Goal: Task Accomplishment & Management: Manage account settings

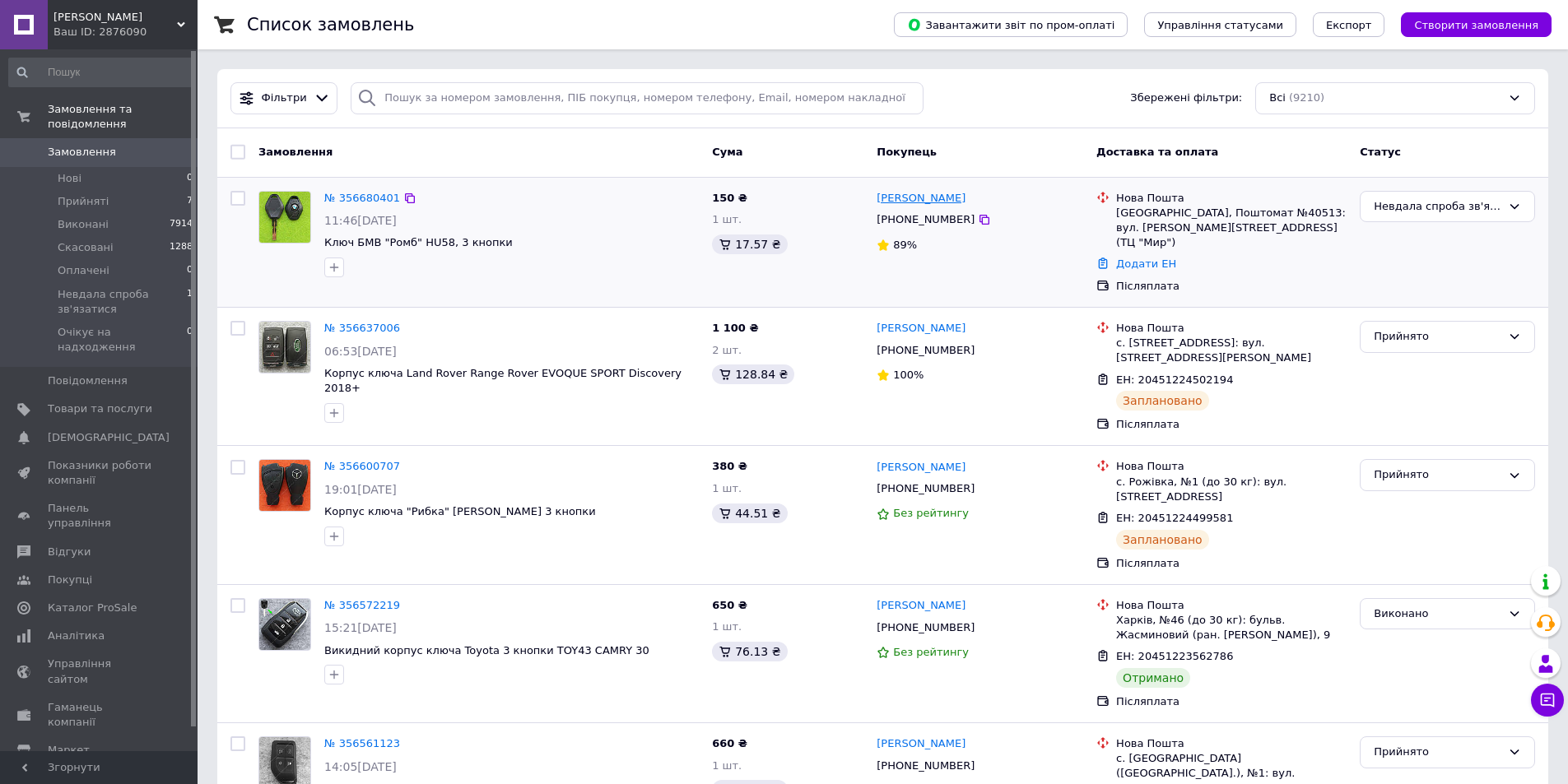
click at [912, 193] on link "[PERSON_NAME]" at bounding box center [921, 199] width 89 height 16
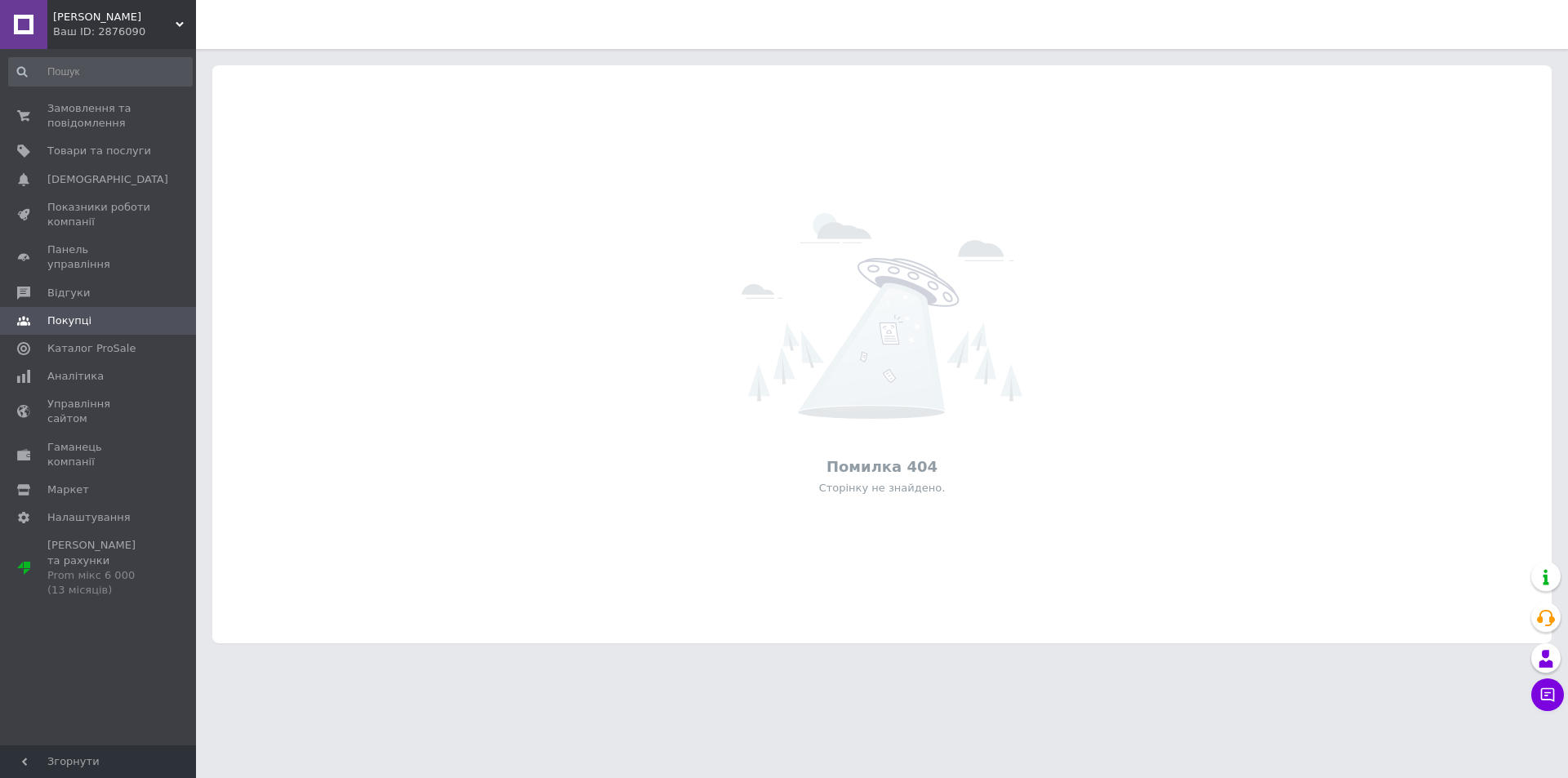
click at [1198, 136] on div "Помилка 404 Сторінку не знайдено." at bounding box center [882, 354] width 1339 height 546
click at [108, 314] on span "Покупці" at bounding box center [99, 321] width 104 height 14
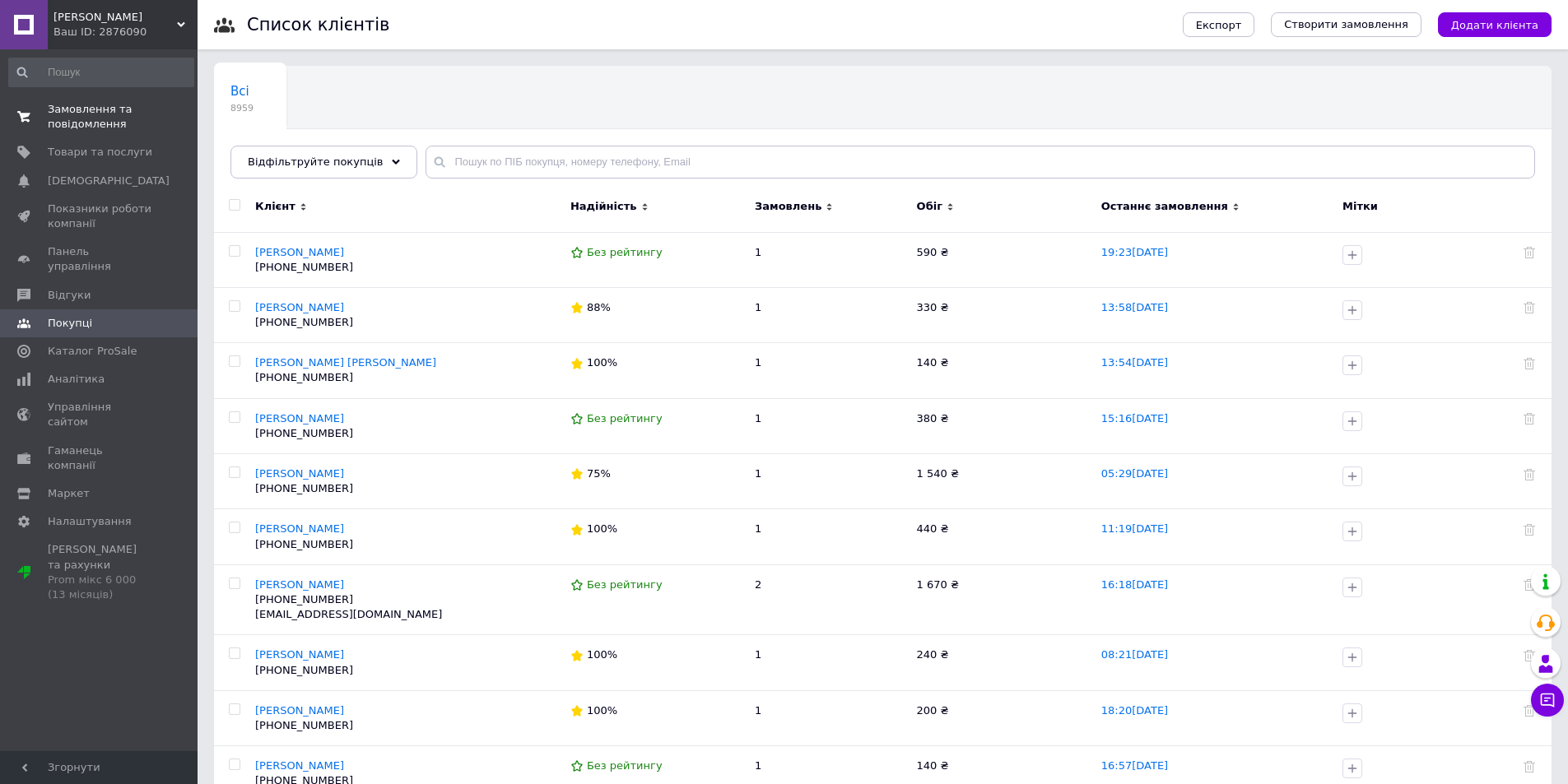
click at [140, 122] on span "Замовлення та повідомлення" at bounding box center [100, 116] width 105 height 30
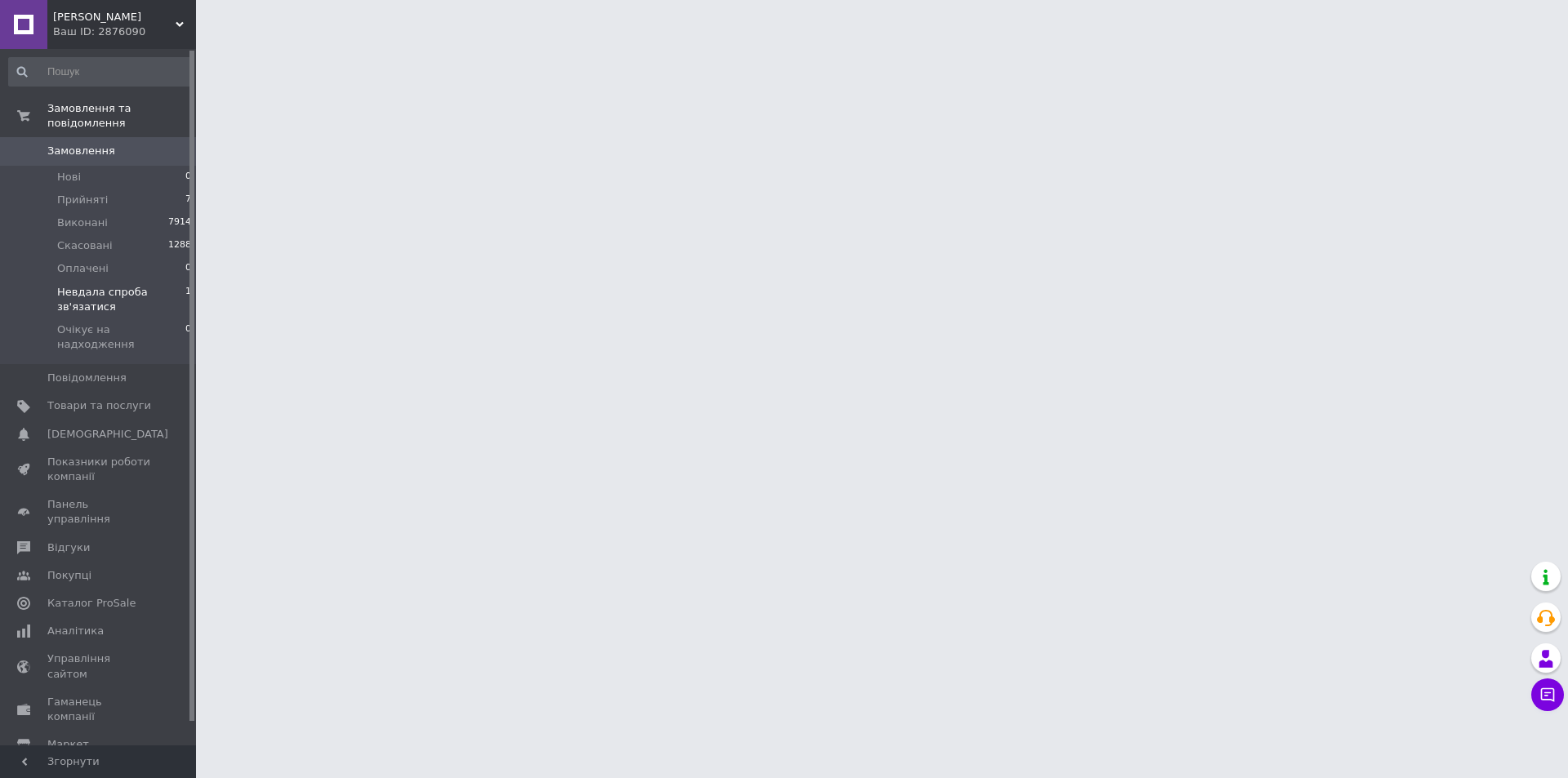
click at [149, 285] on span "Невдала спроба зв'язатися" at bounding box center [120, 299] width 128 height 30
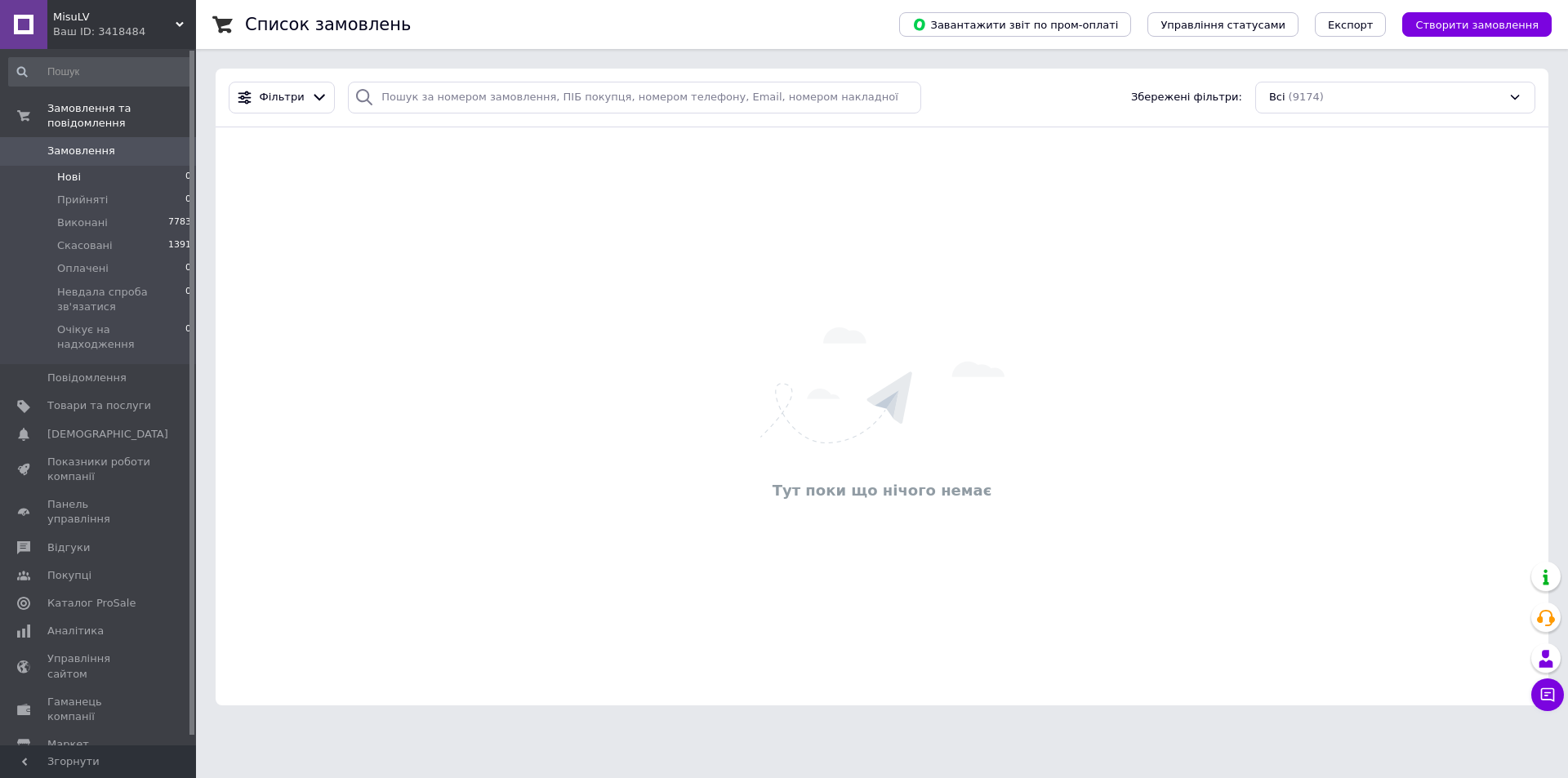
click at [124, 166] on li "Нові 0" at bounding box center [100, 177] width 201 height 23
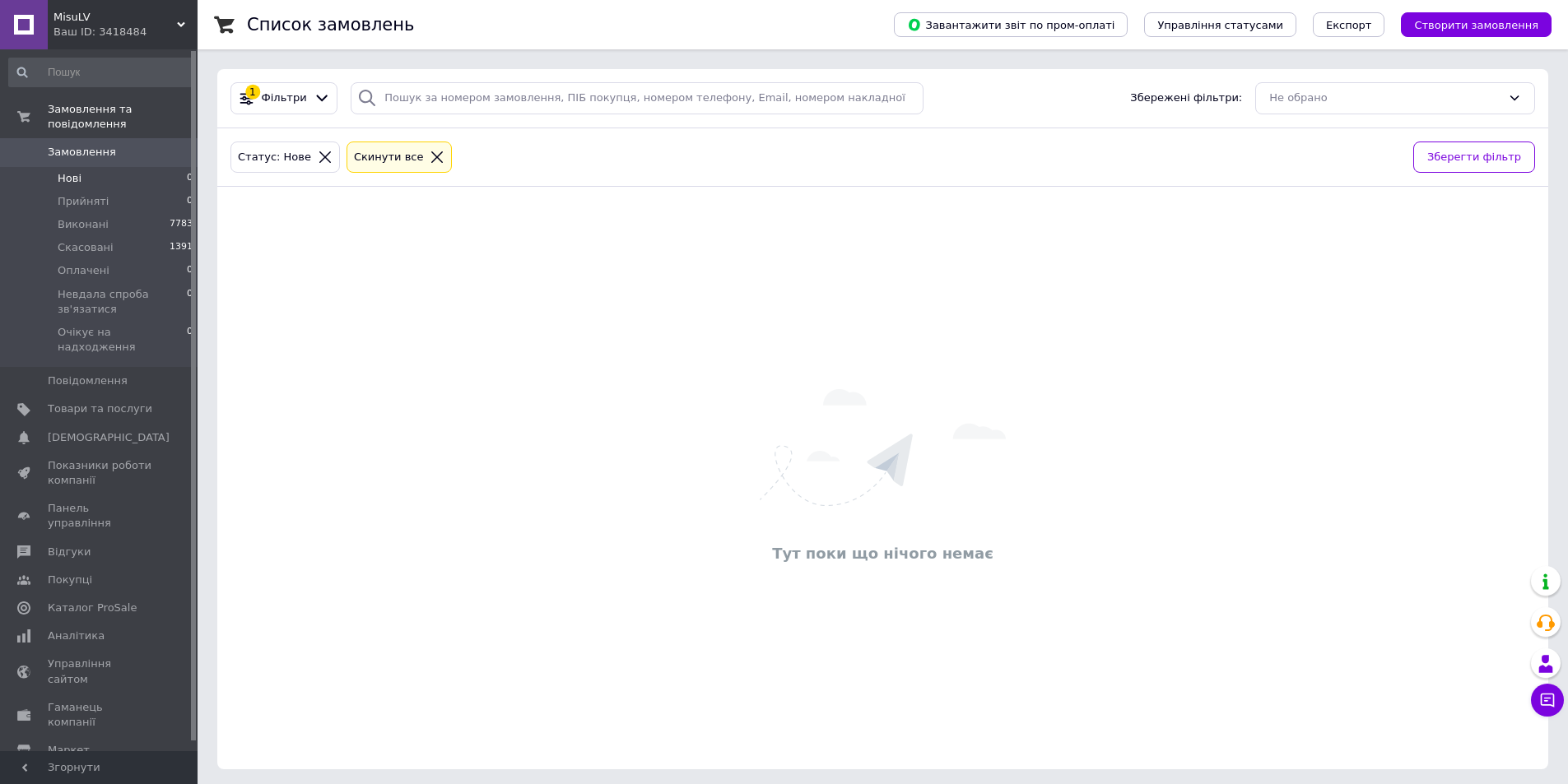
click at [118, 139] on link "Замовлення 0" at bounding box center [101, 152] width 203 height 28
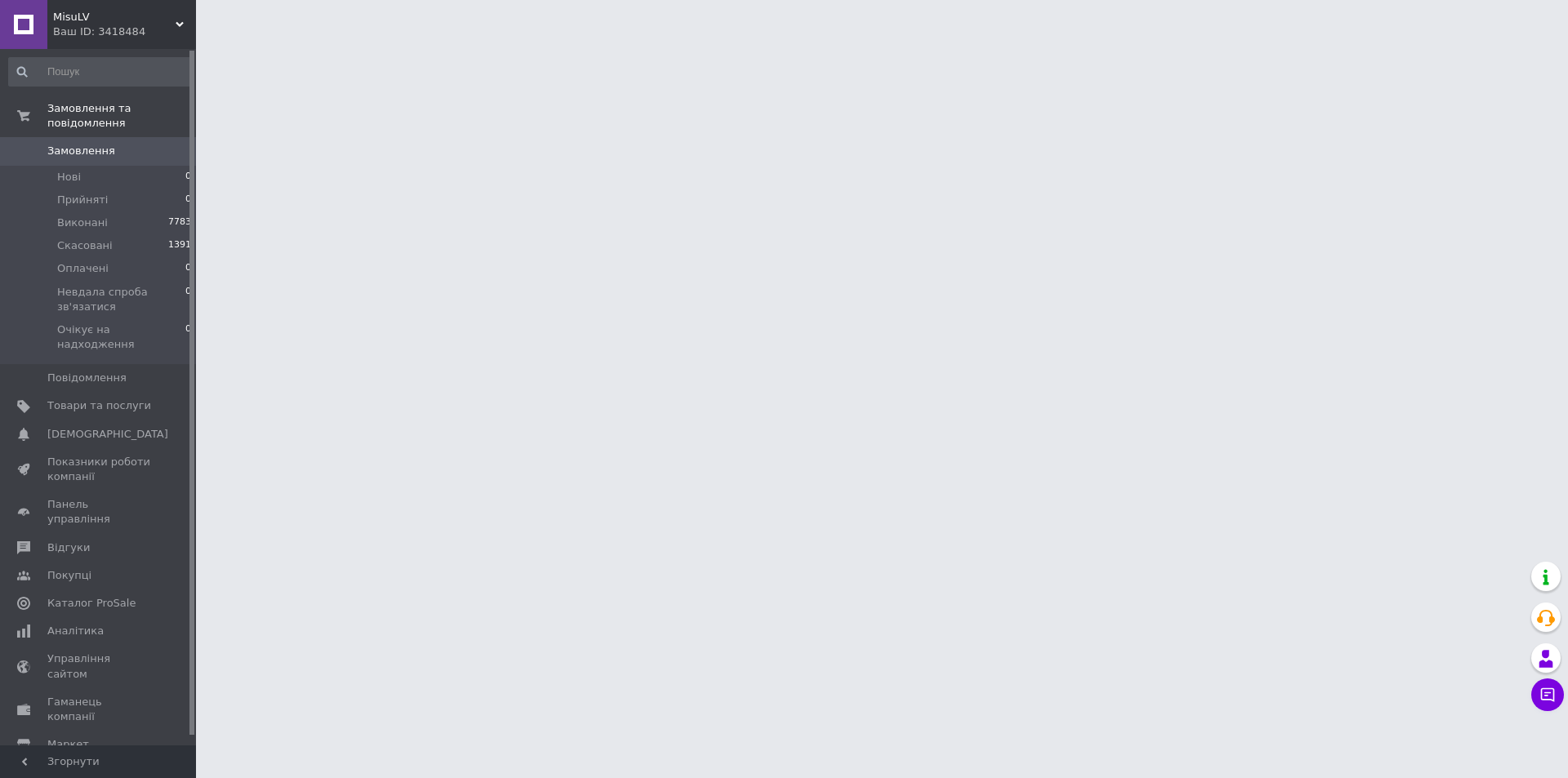
click at [95, 30] on div "Ваш ID: 3418484" at bounding box center [124, 31] width 142 height 14
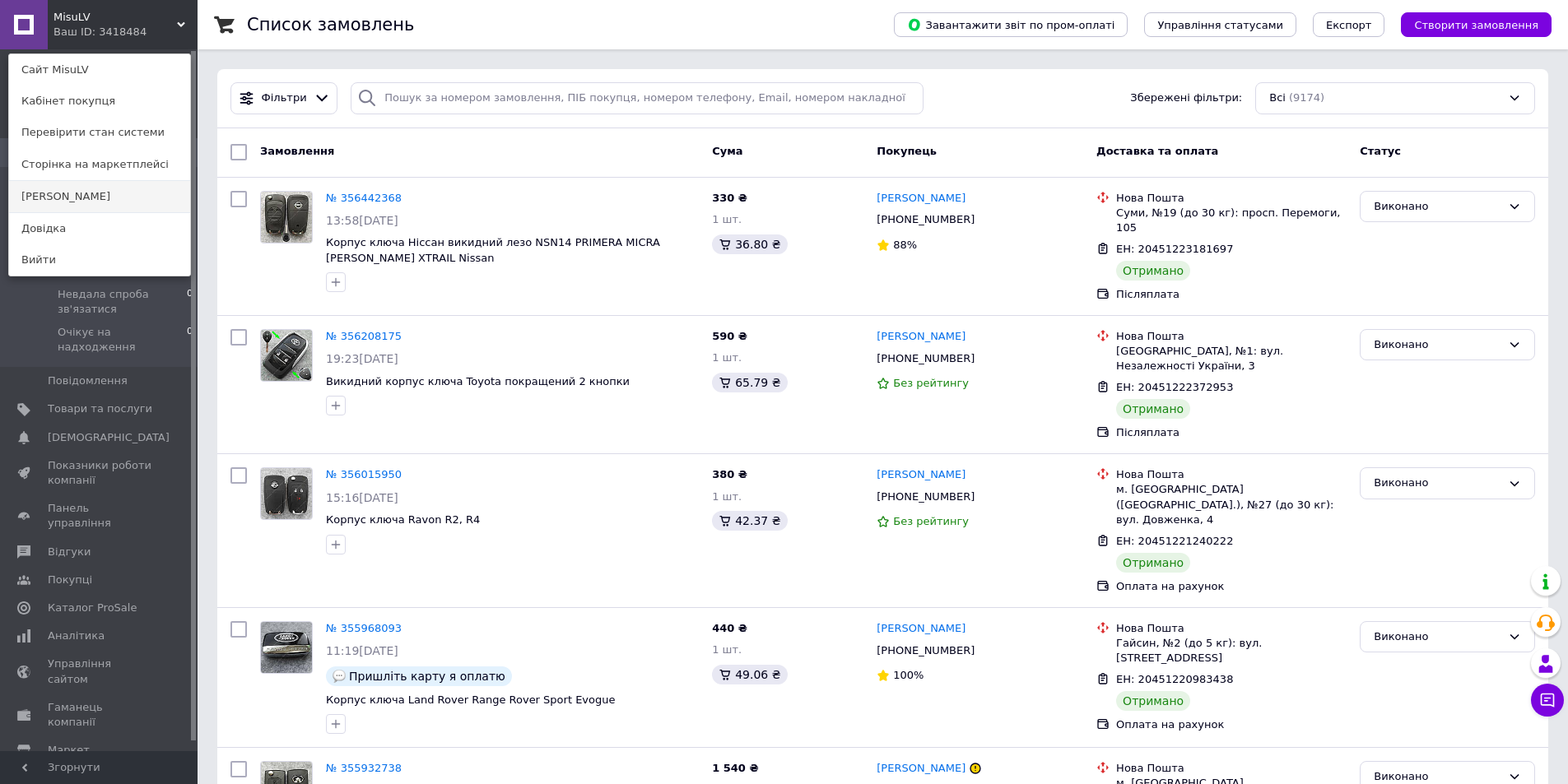
click at [92, 198] on link "[PERSON_NAME]" at bounding box center [99, 197] width 181 height 31
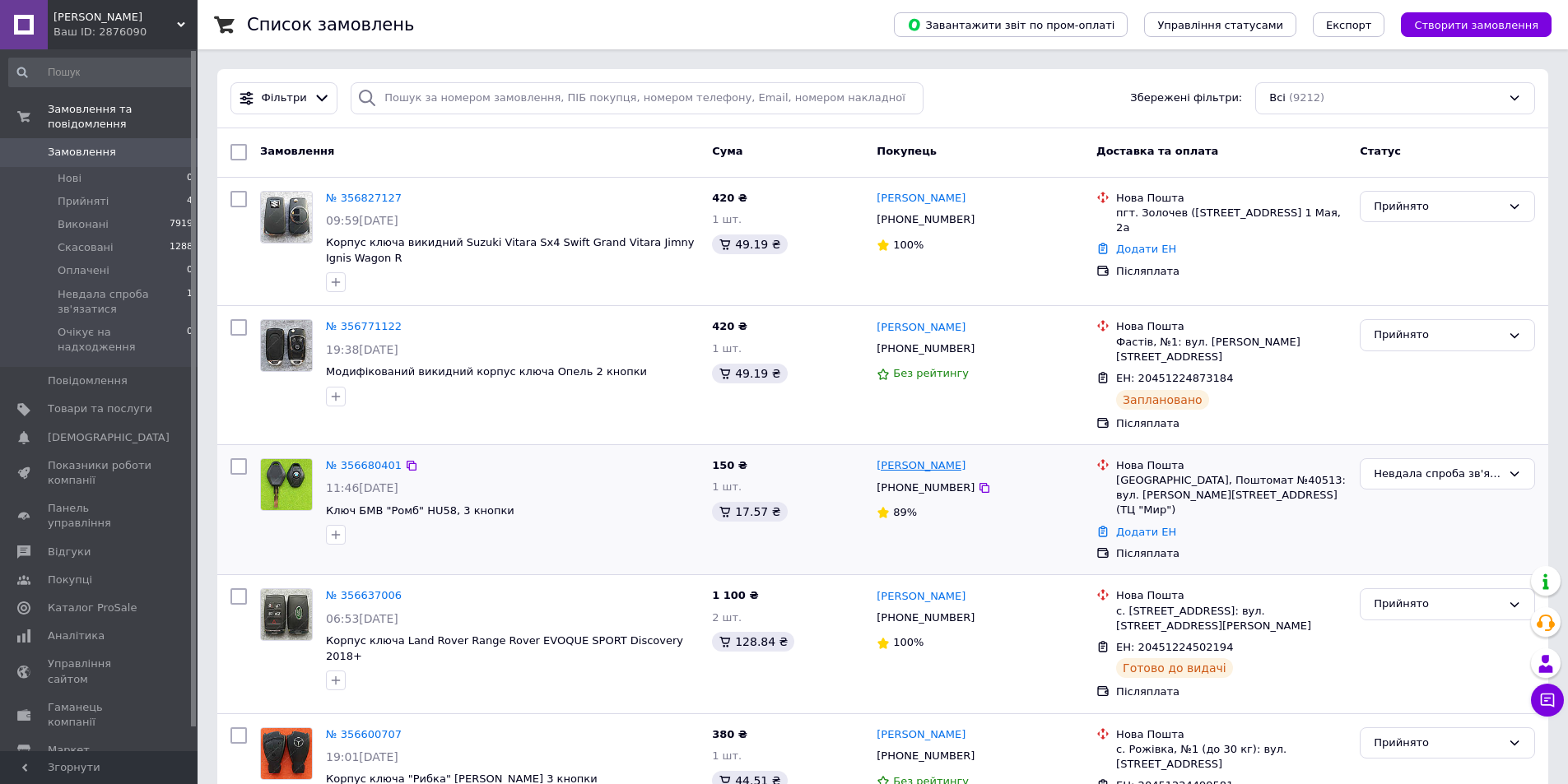
click at [951, 458] on link "[PERSON_NAME]" at bounding box center [921, 466] width 89 height 16
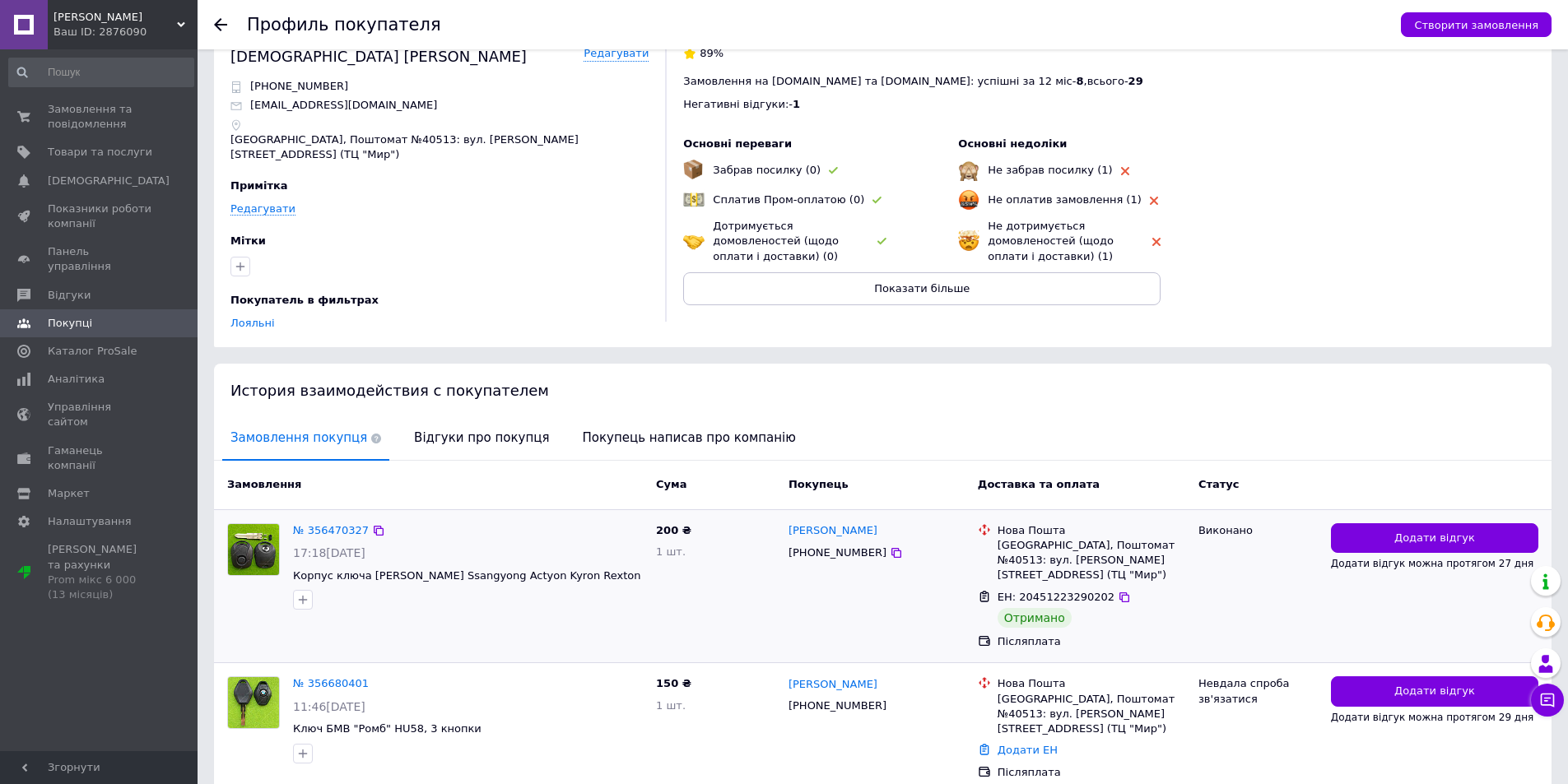
scroll to position [55, 0]
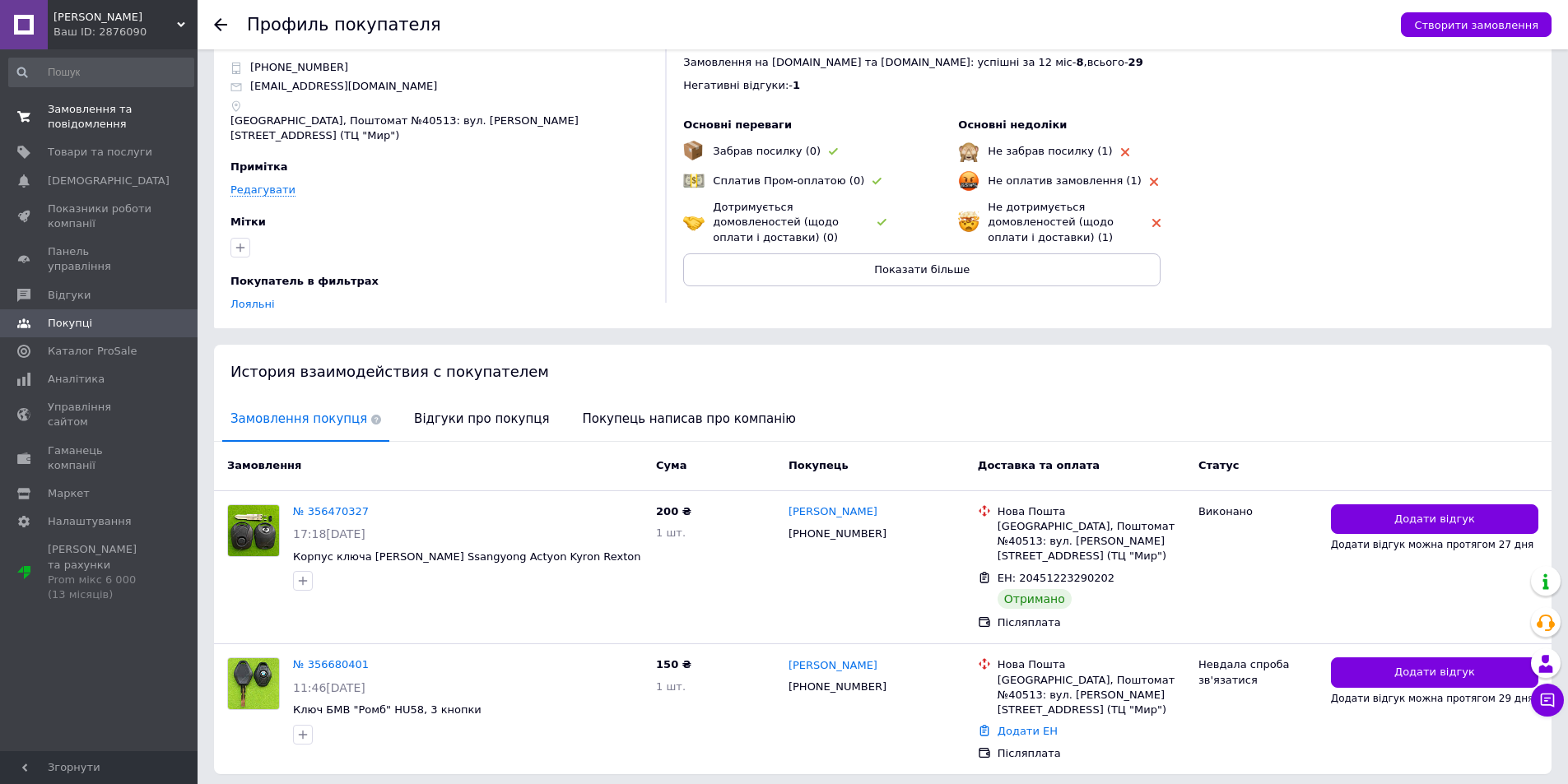
click at [96, 114] on span "Замовлення та повідомлення" at bounding box center [100, 116] width 105 height 30
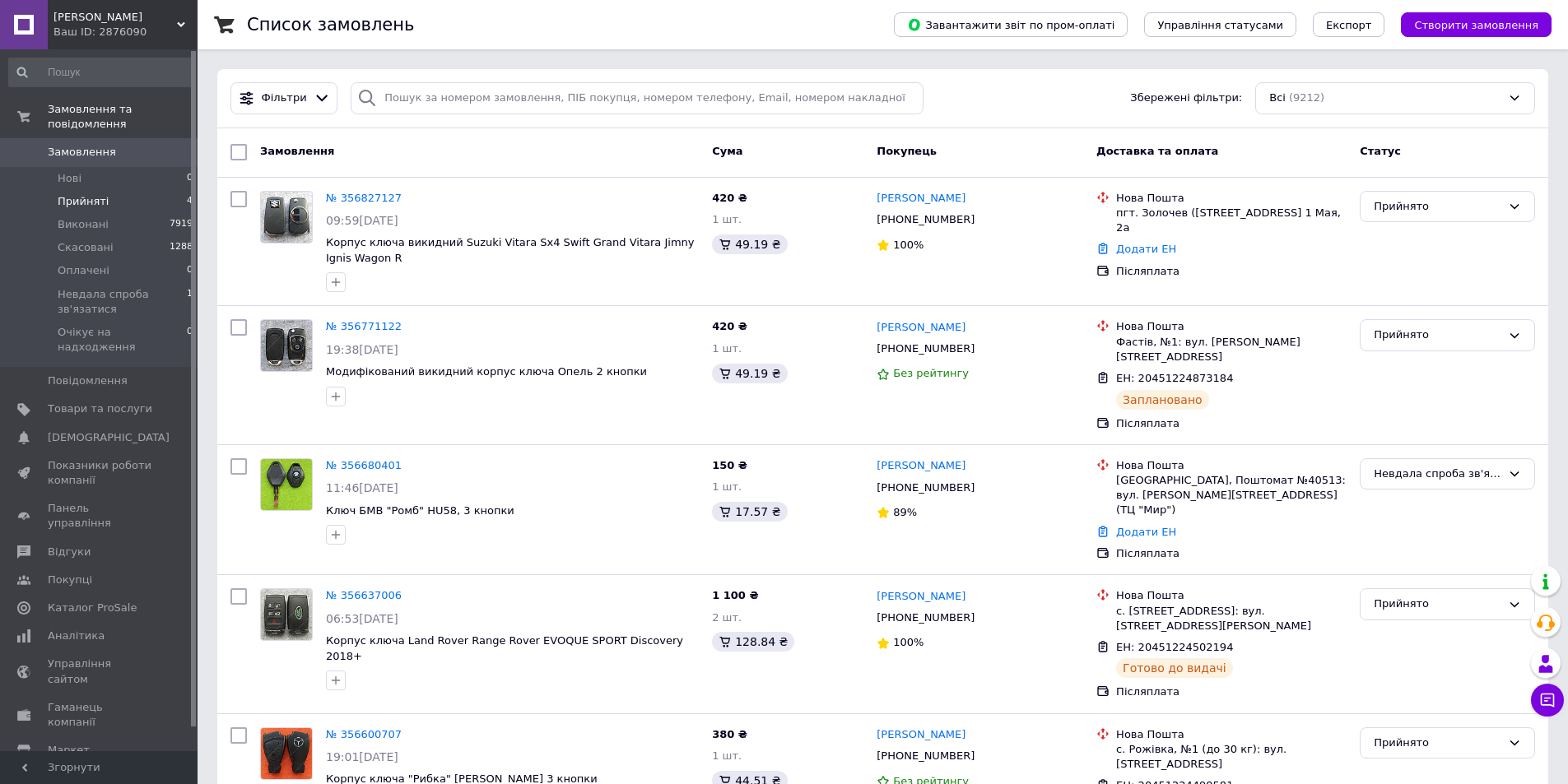
click at [172, 190] on li "Прийняті 4" at bounding box center [101, 202] width 203 height 23
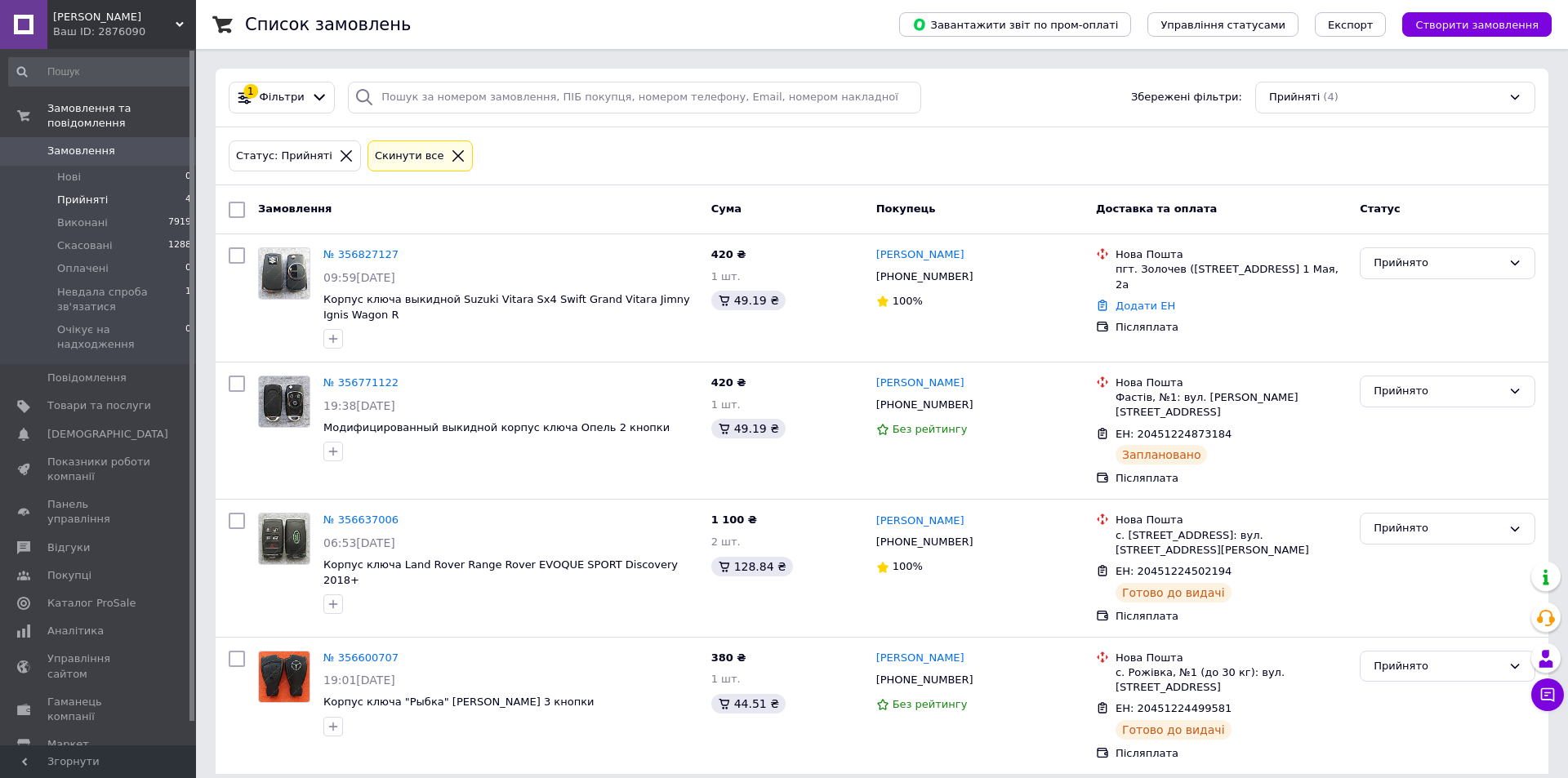
click at [127, 189] on li "Прийняті 4" at bounding box center [100, 200] width 201 height 23
click at [116, 189] on li "Прийняті 4" at bounding box center [100, 200] width 201 height 23
click at [153, 285] on span "Невдала спроба зв'язатися" at bounding box center [120, 299] width 128 height 30
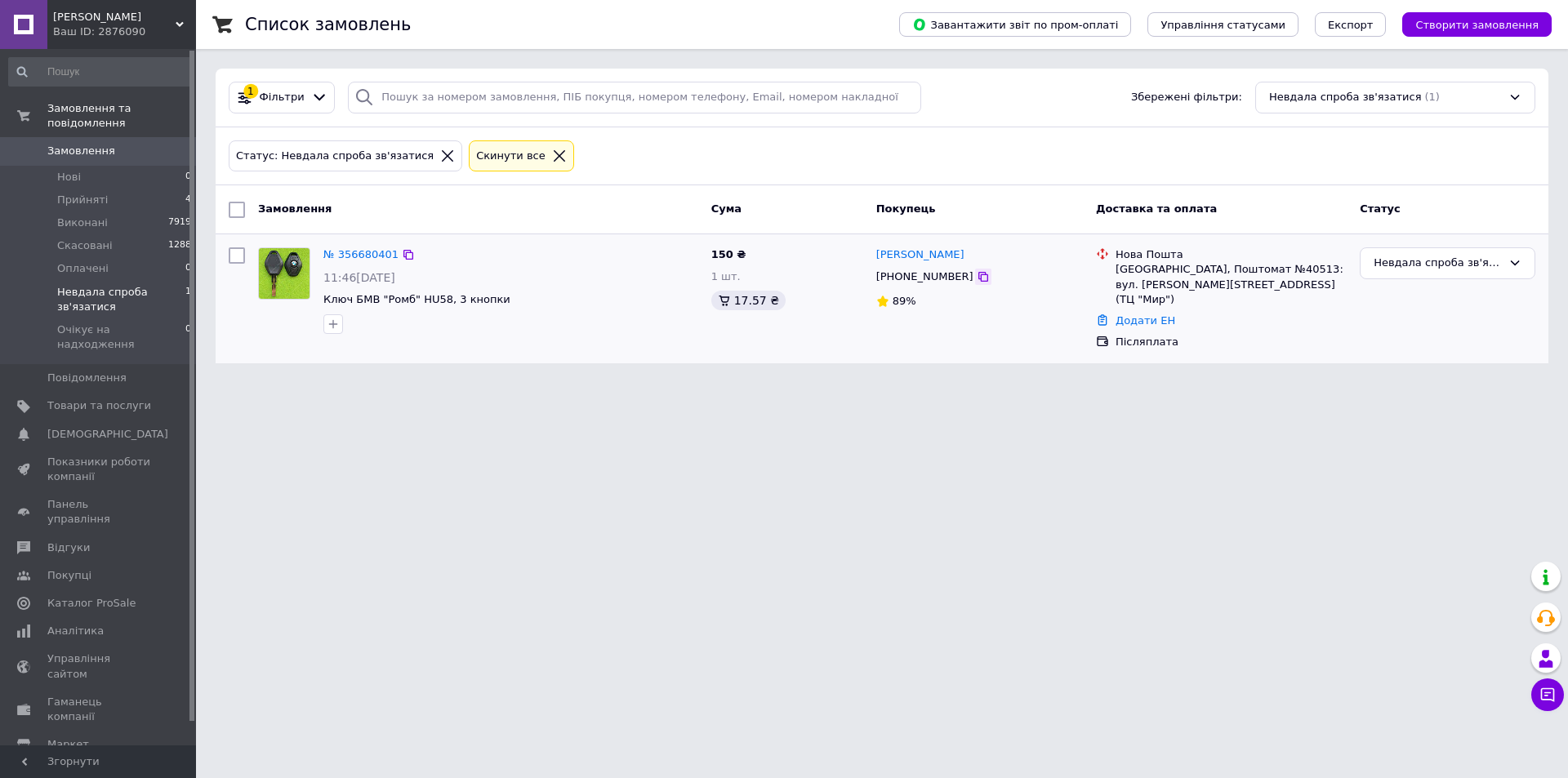
click at [977, 279] on icon at bounding box center [984, 277] width 13 height 13
click at [977, 280] on icon at bounding box center [984, 277] width 13 height 13
drag, startPoint x: 965, startPoint y: 257, endPoint x: 875, endPoint y: 252, distance: 90.1
click at [875, 252] on div "[PERSON_NAME]" at bounding box center [980, 255] width 210 height 19
copy link "[PERSON_NAME]"
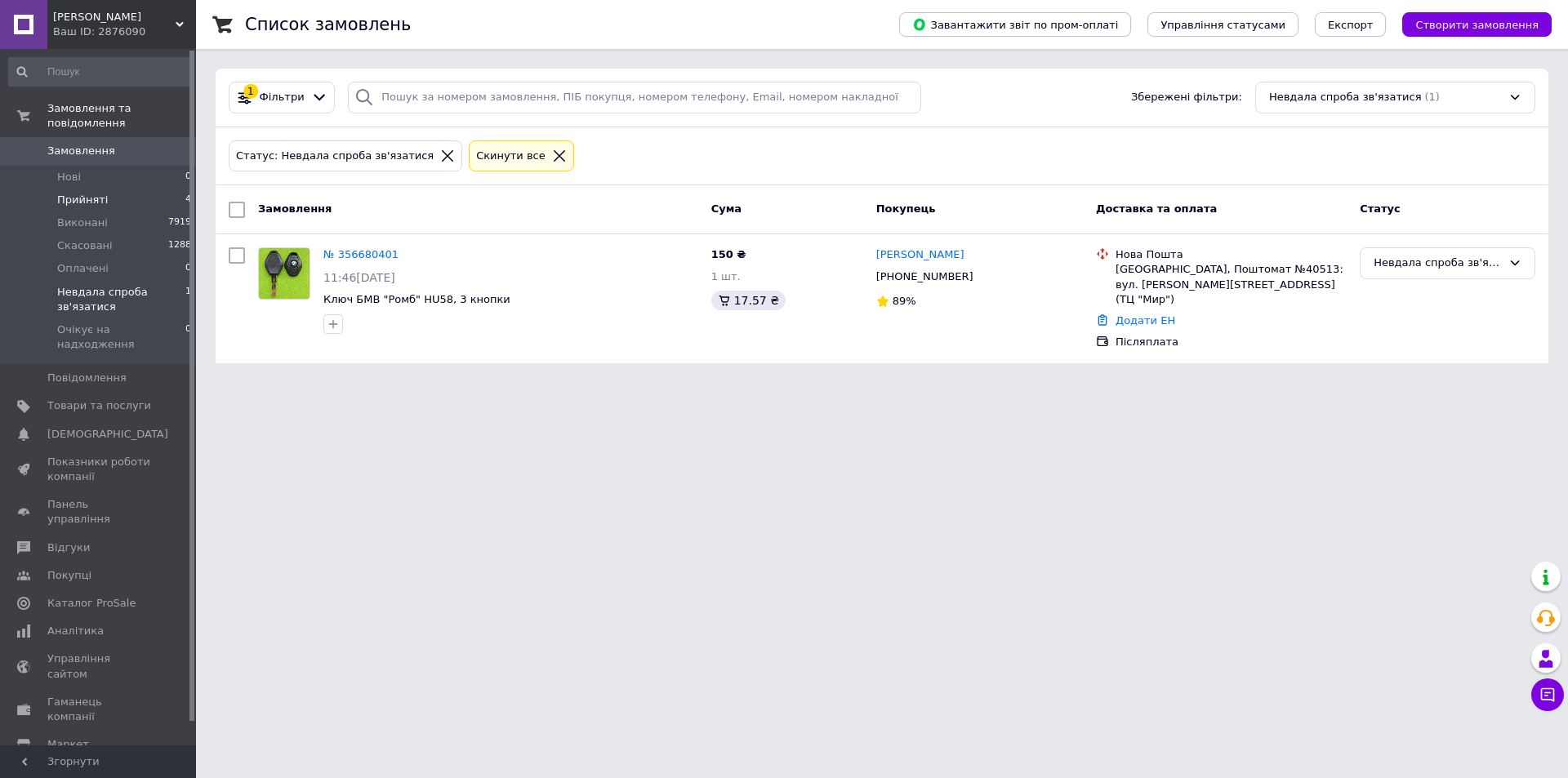
click at [117, 189] on li "Прийняті 4" at bounding box center [100, 200] width 201 height 23
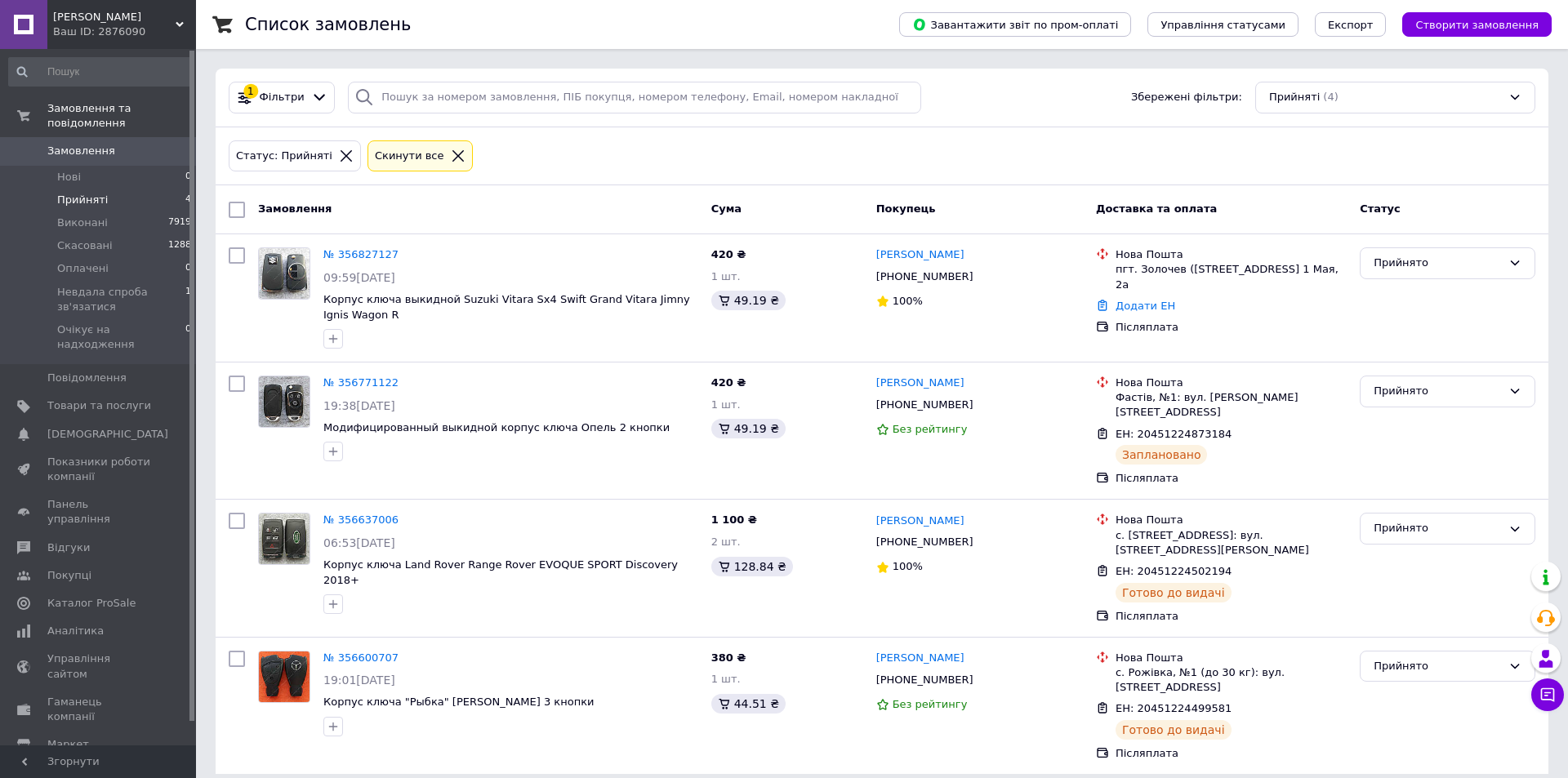
click at [153, 193] on li "Прийняті 4" at bounding box center [100, 200] width 201 height 23
click at [130, 285] on span "Невдала спроба зв'язатися" at bounding box center [120, 299] width 128 height 30
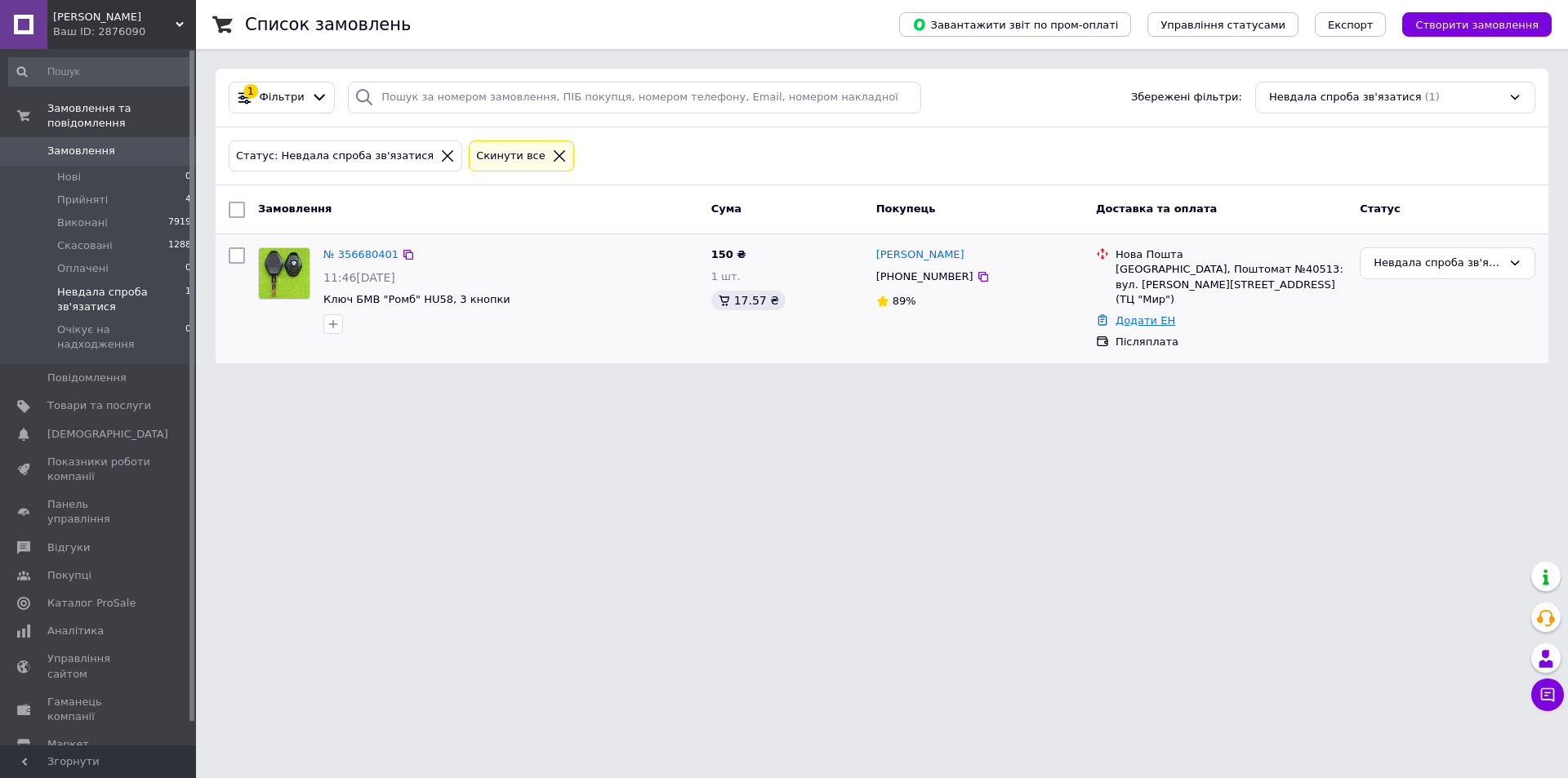
click at [1149, 315] on link "Додати ЕН" at bounding box center [1145, 321] width 60 height 13
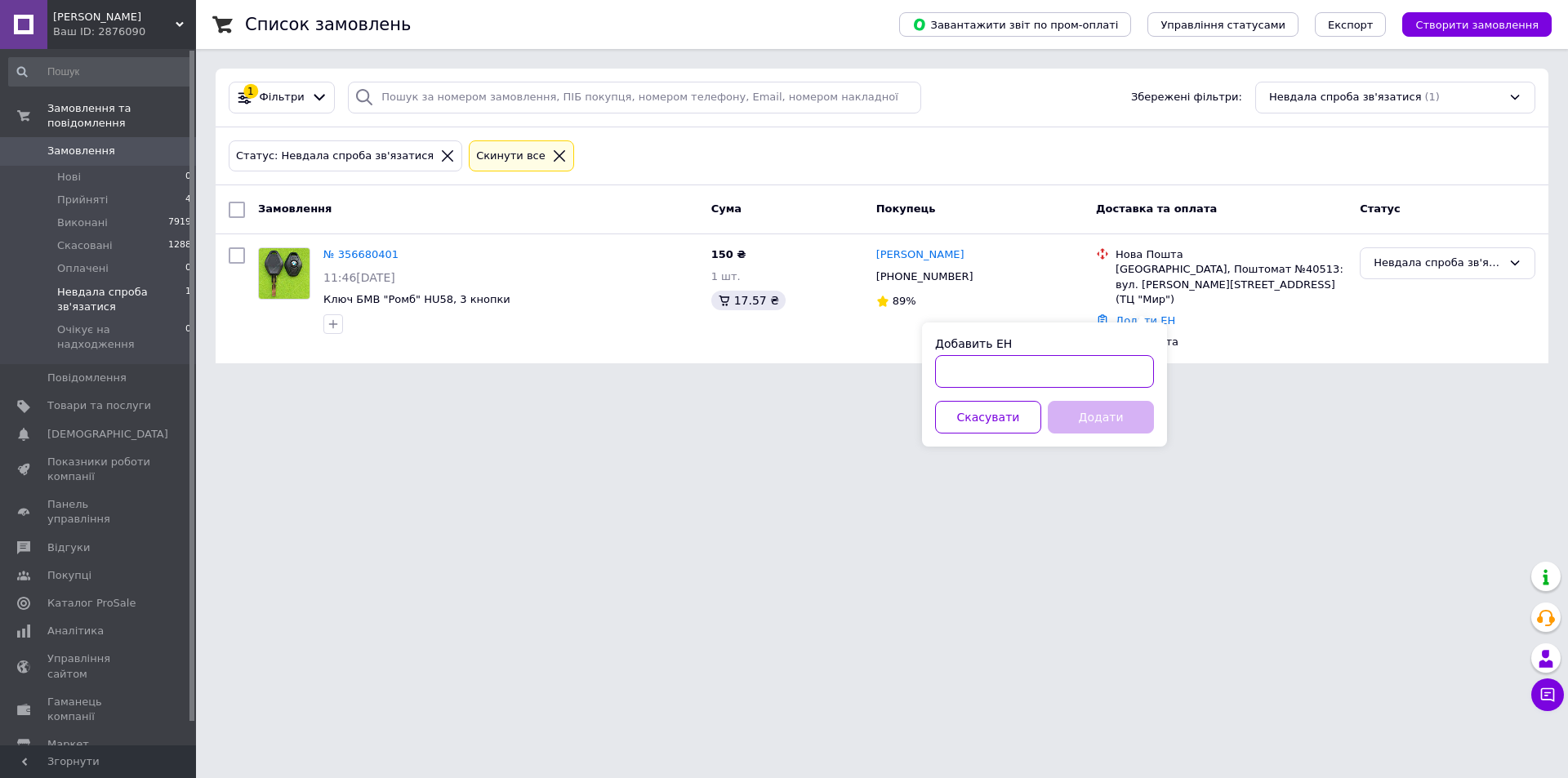
click at [1102, 372] on input "Добавить ЕН" at bounding box center [1043, 372] width 218 height 33
paste input "20451225284695"
type input "20451225284695"
click at [1100, 421] on button "Додати" at bounding box center [1100, 418] width 106 height 33
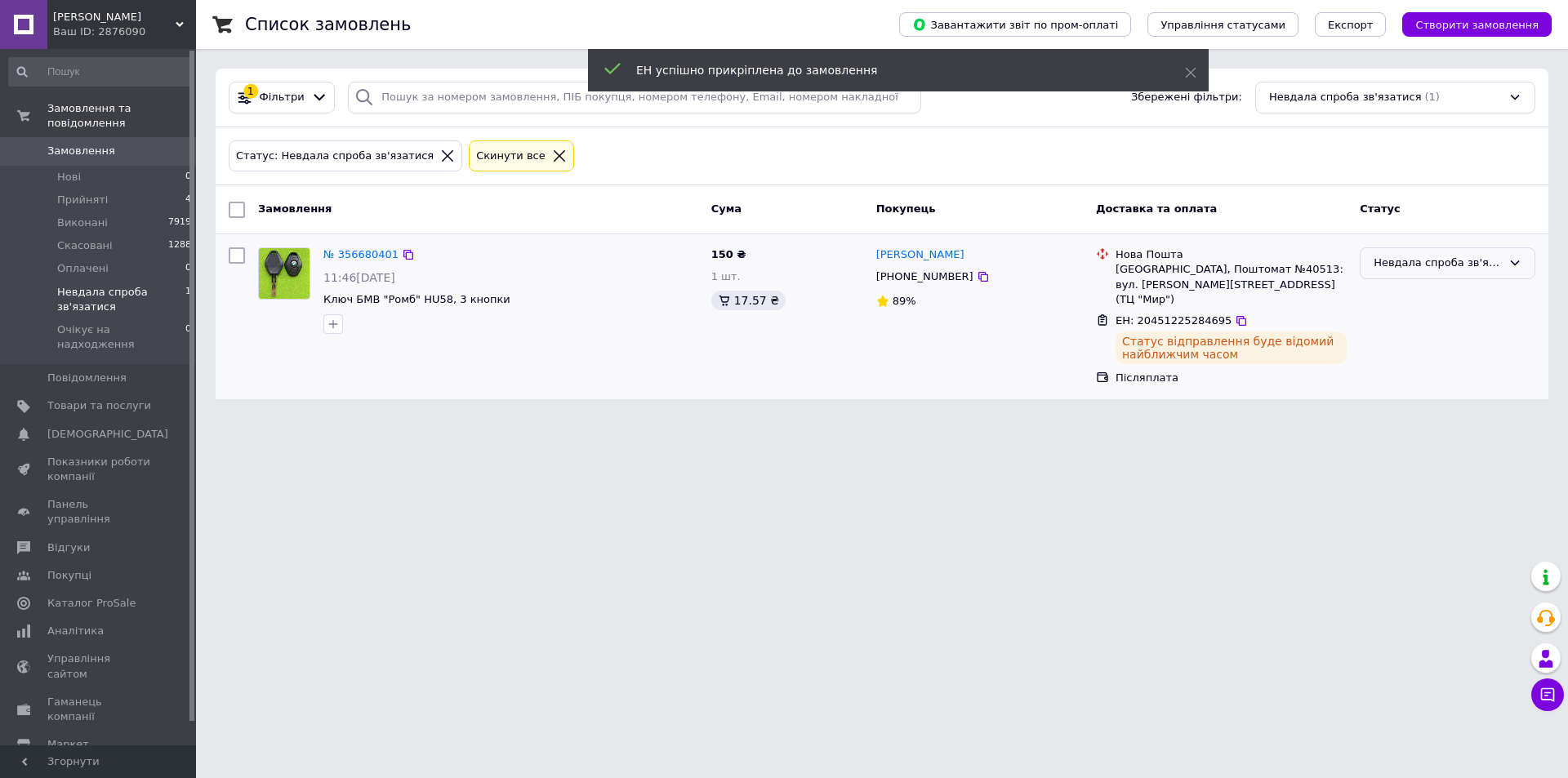
click at [1421, 266] on div "Невдала спроба зв'язатися" at bounding box center [1437, 264] width 128 height 17
click at [1427, 292] on li "Прийнято" at bounding box center [1447, 298] width 174 height 30
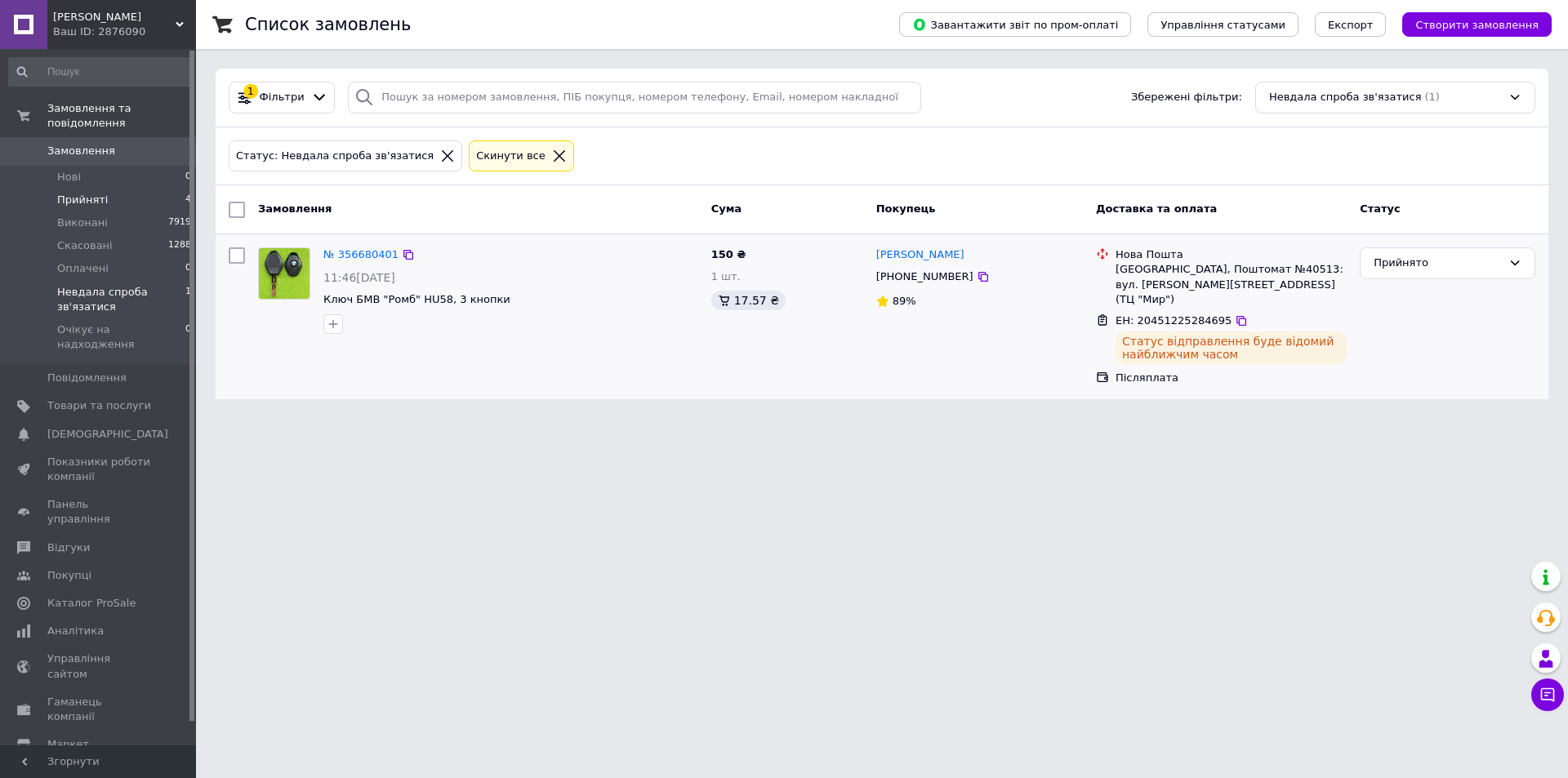
click at [129, 189] on li "Прийняті 4" at bounding box center [100, 200] width 201 height 23
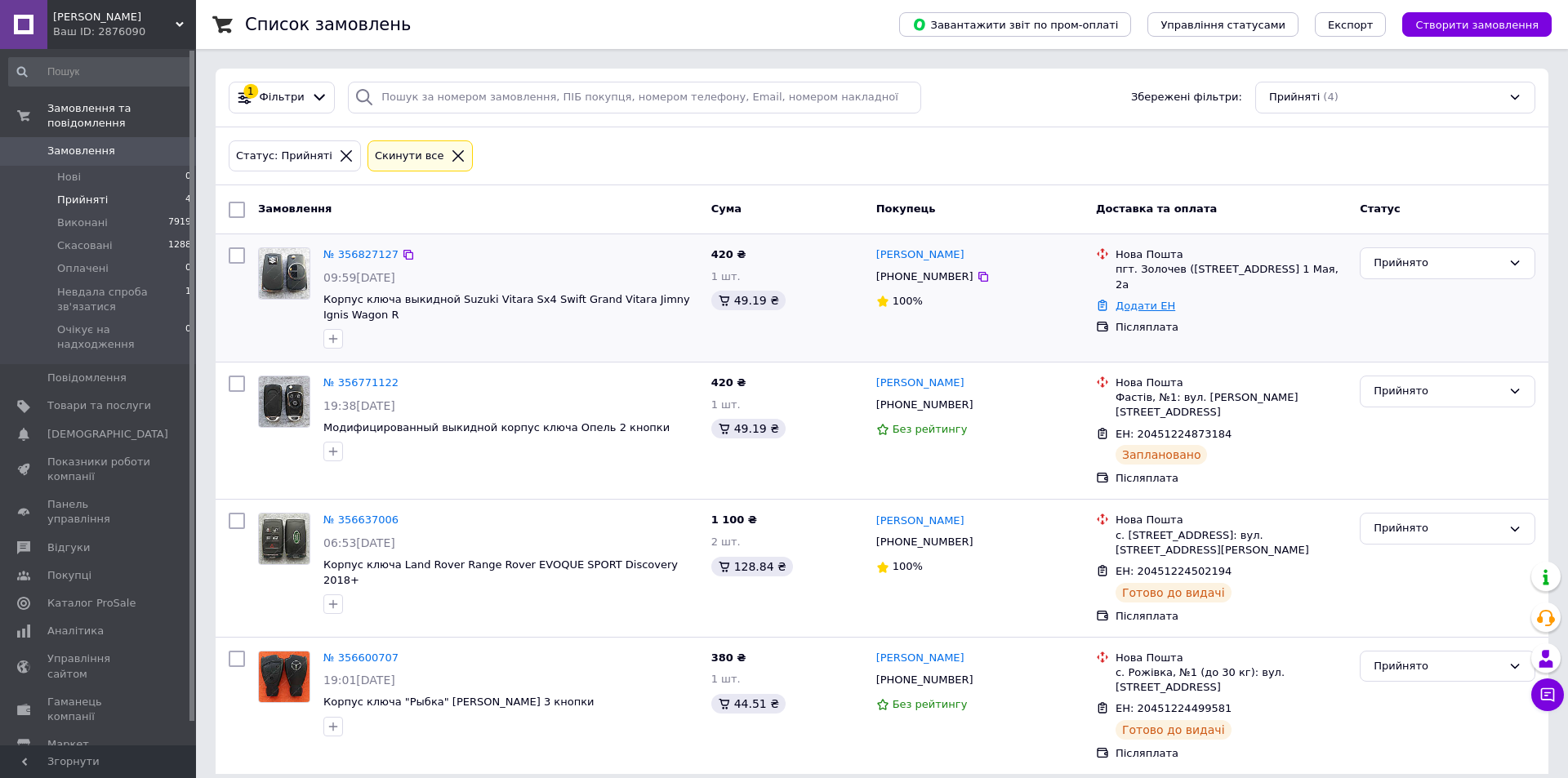
click at [1130, 305] on link "Додати ЕН" at bounding box center [1145, 305] width 60 height 13
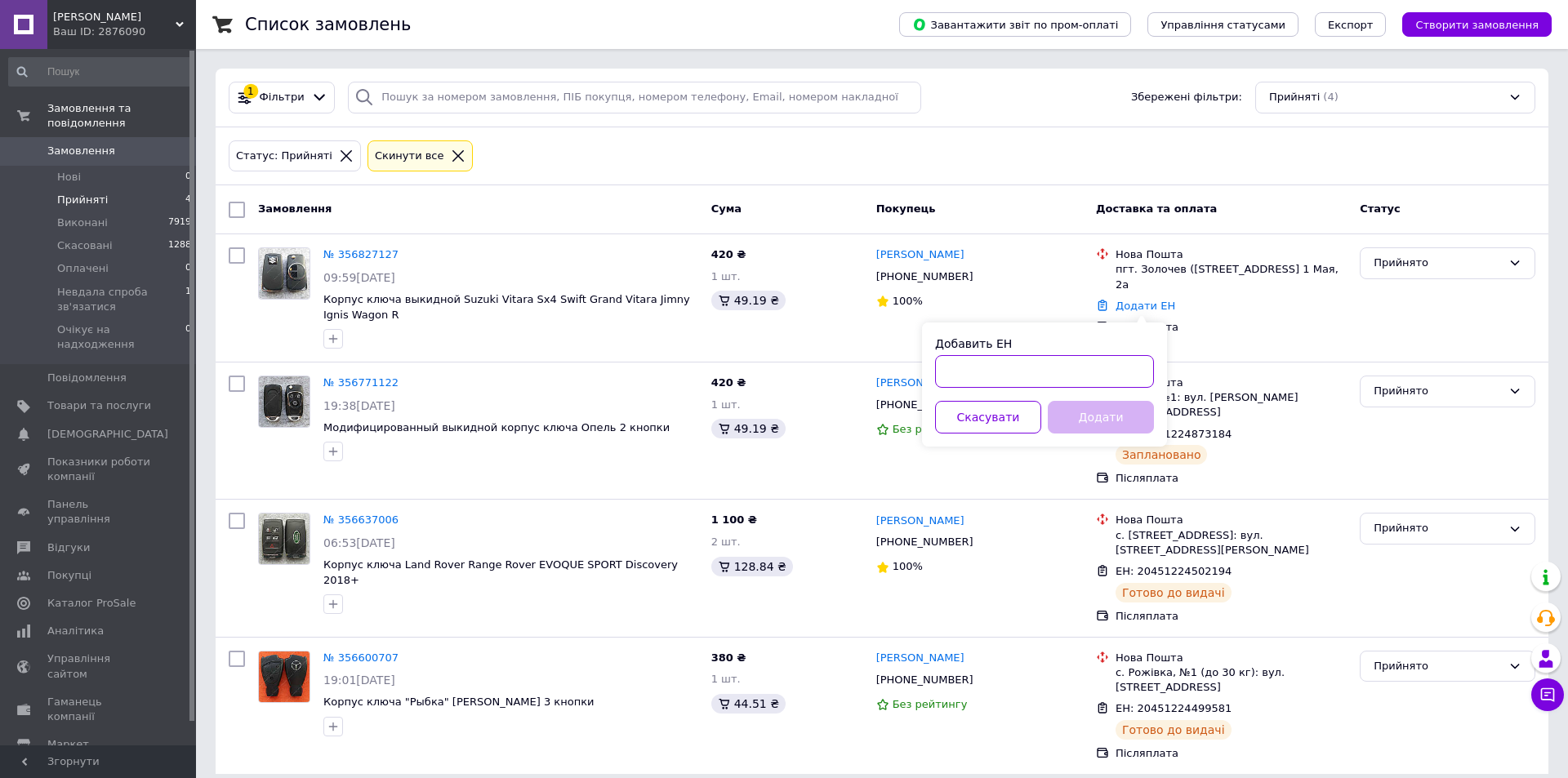
click at [1066, 377] on input "Добавить ЕН" at bounding box center [1043, 372] width 218 height 33
paste input "20451224881314"
type input "20451224881314"
click at [1084, 419] on button "Додати" at bounding box center [1100, 418] width 106 height 33
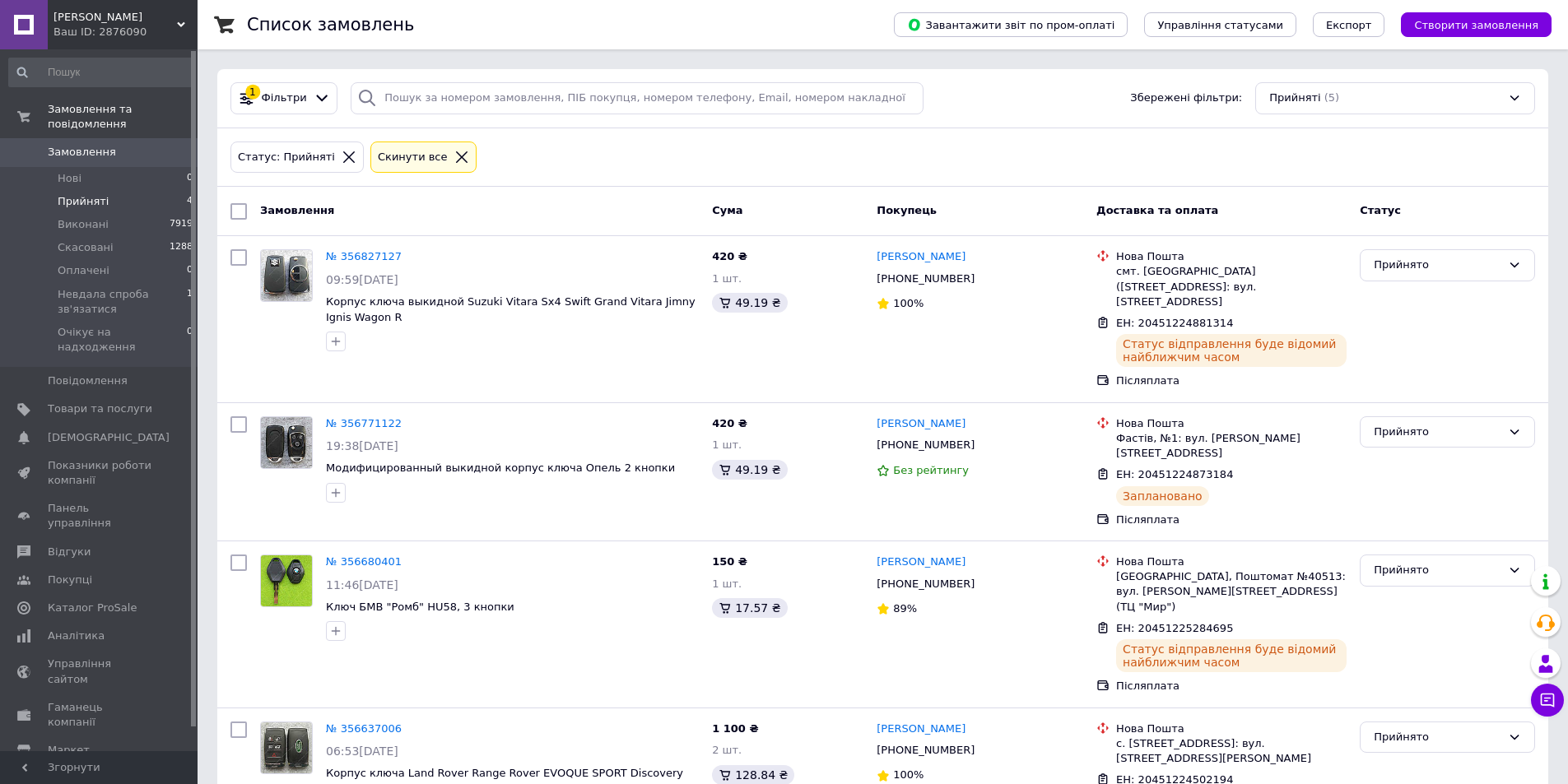
click at [116, 190] on li "Прийняті 4" at bounding box center [101, 202] width 203 height 23
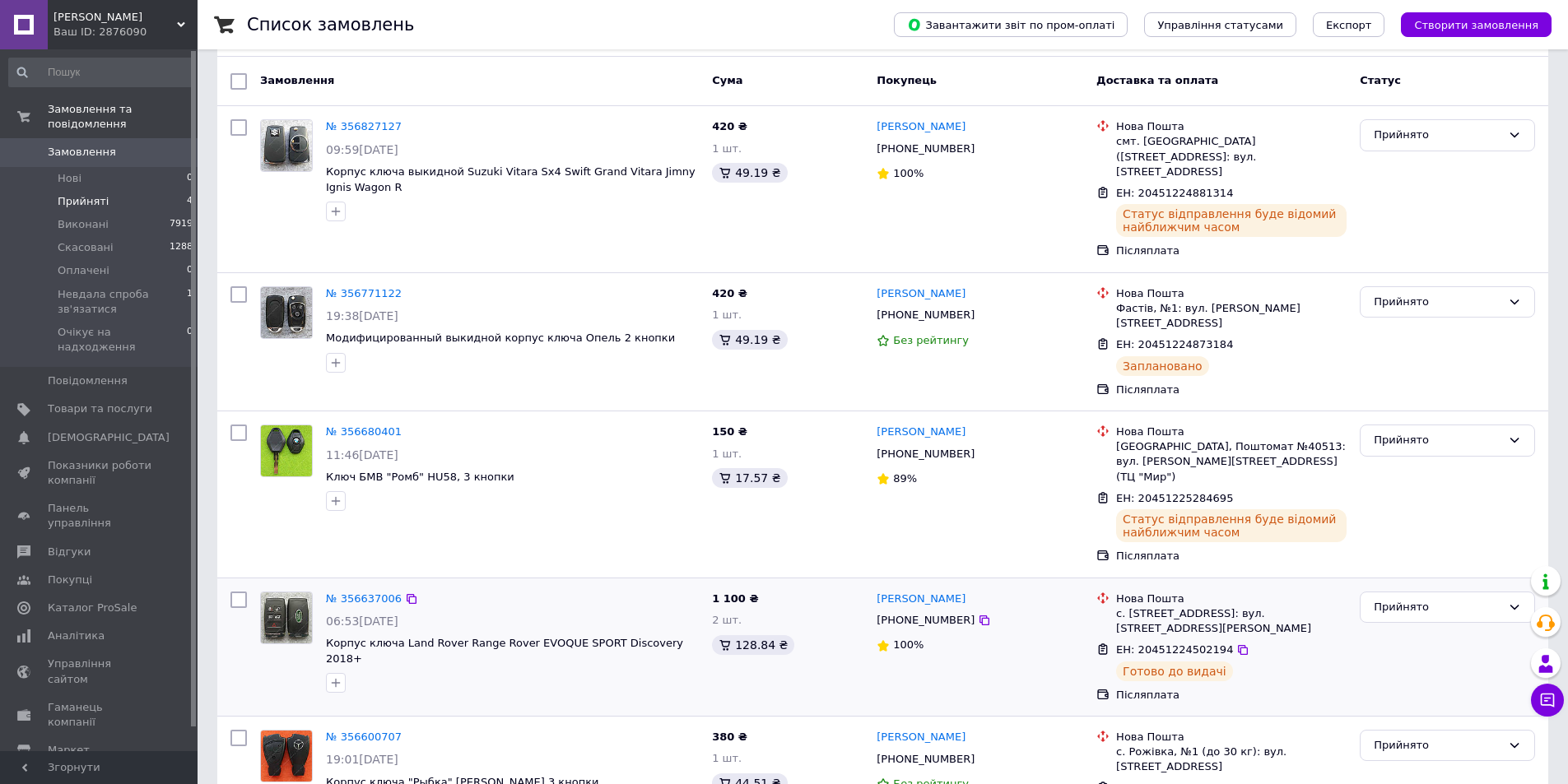
scroll to position [160, 0]
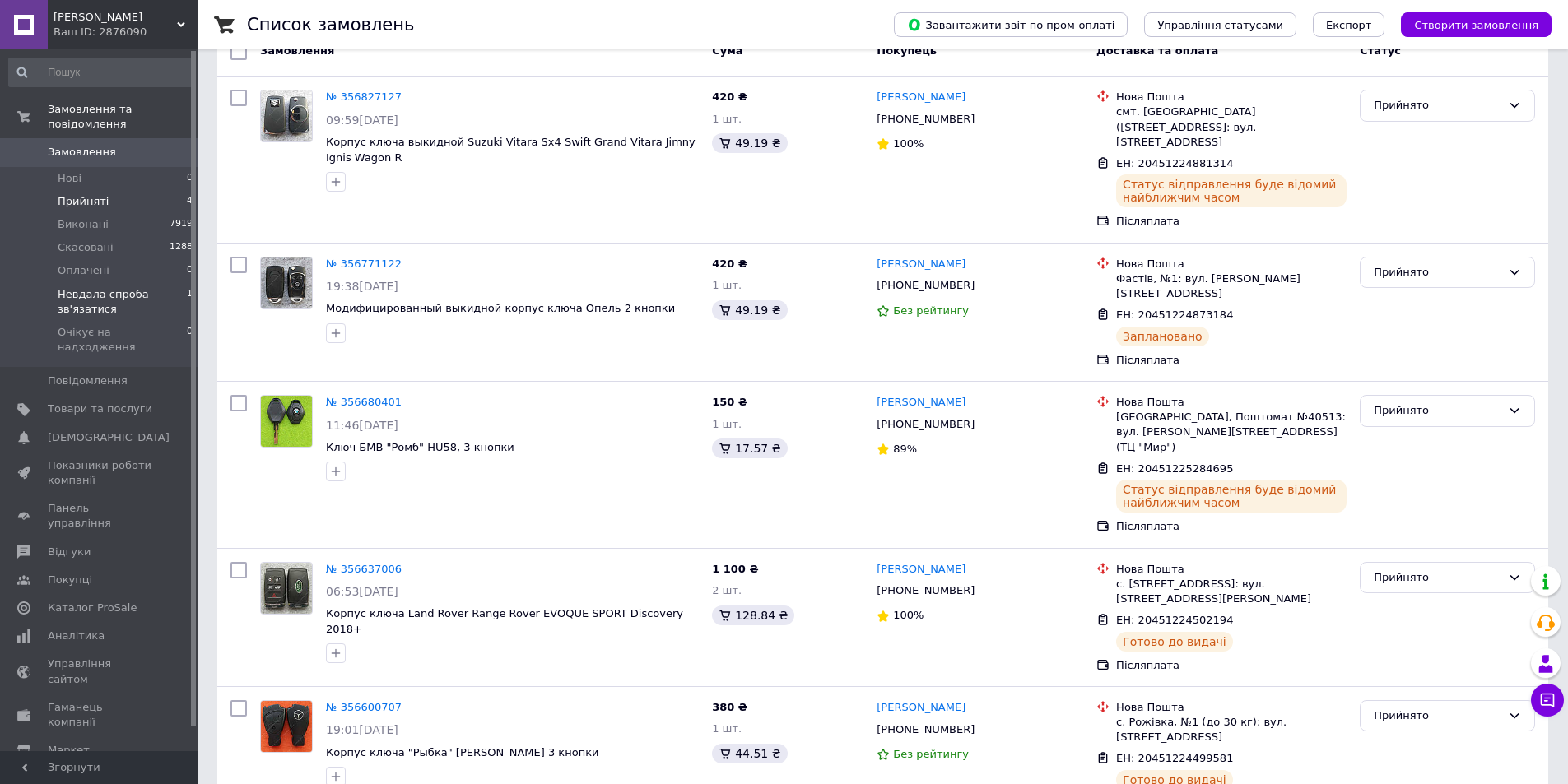
click at [106, 287] on span "Невдала спроба зв'язатися" at bounding box center [121, 302] width 129 height 30
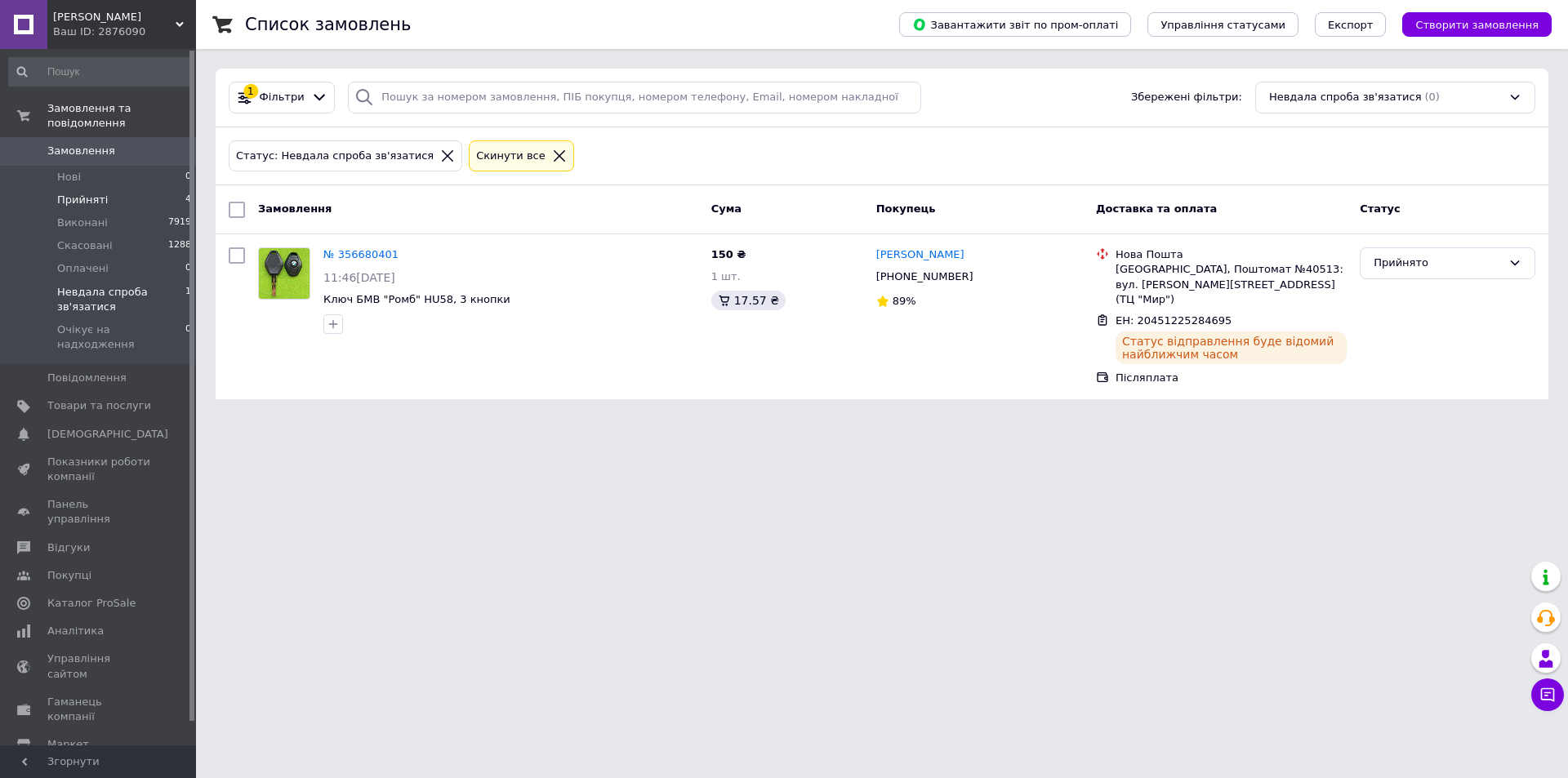
click at [144, 189] on li "Прийняті 4" at bounding box center [100, 200] width 201 height 23
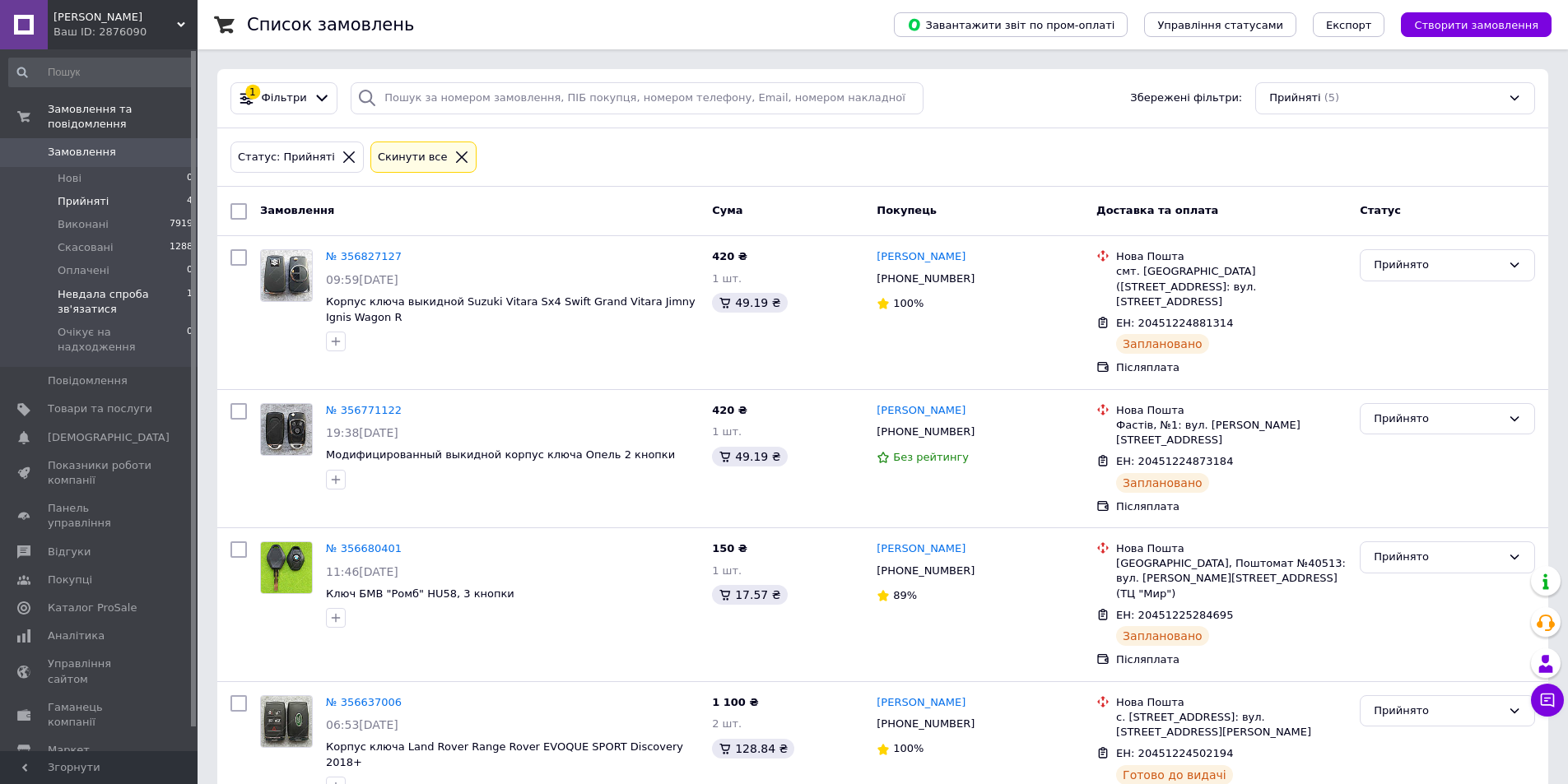
click at [151, 287] on span "Невдала спроба зв'язатися" at bounding box center [121, 302] width 129 height 30
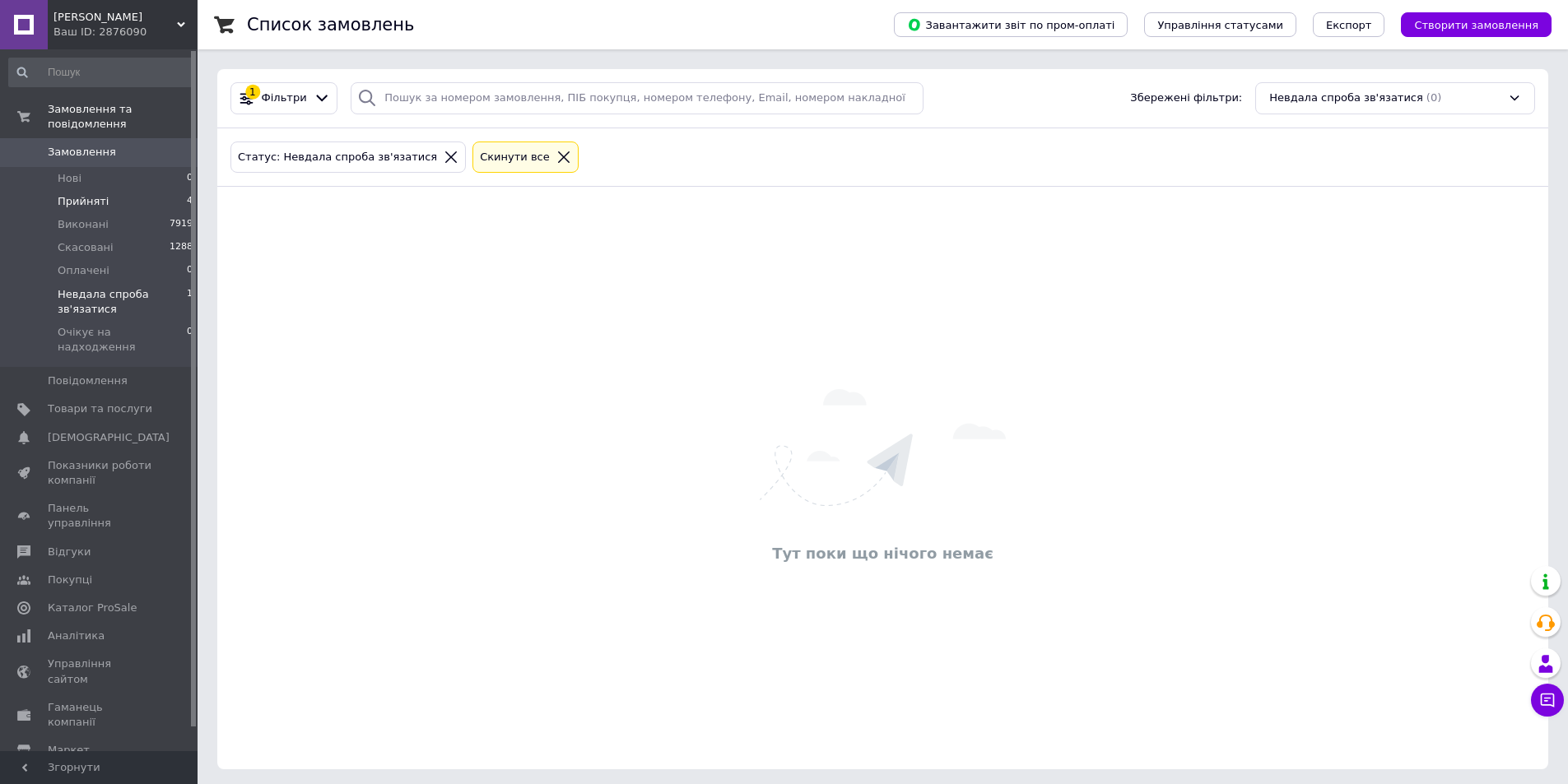
click at [138, 190] on li "Прийняті 4" at bounding box center [101, 202] width 203 height 23
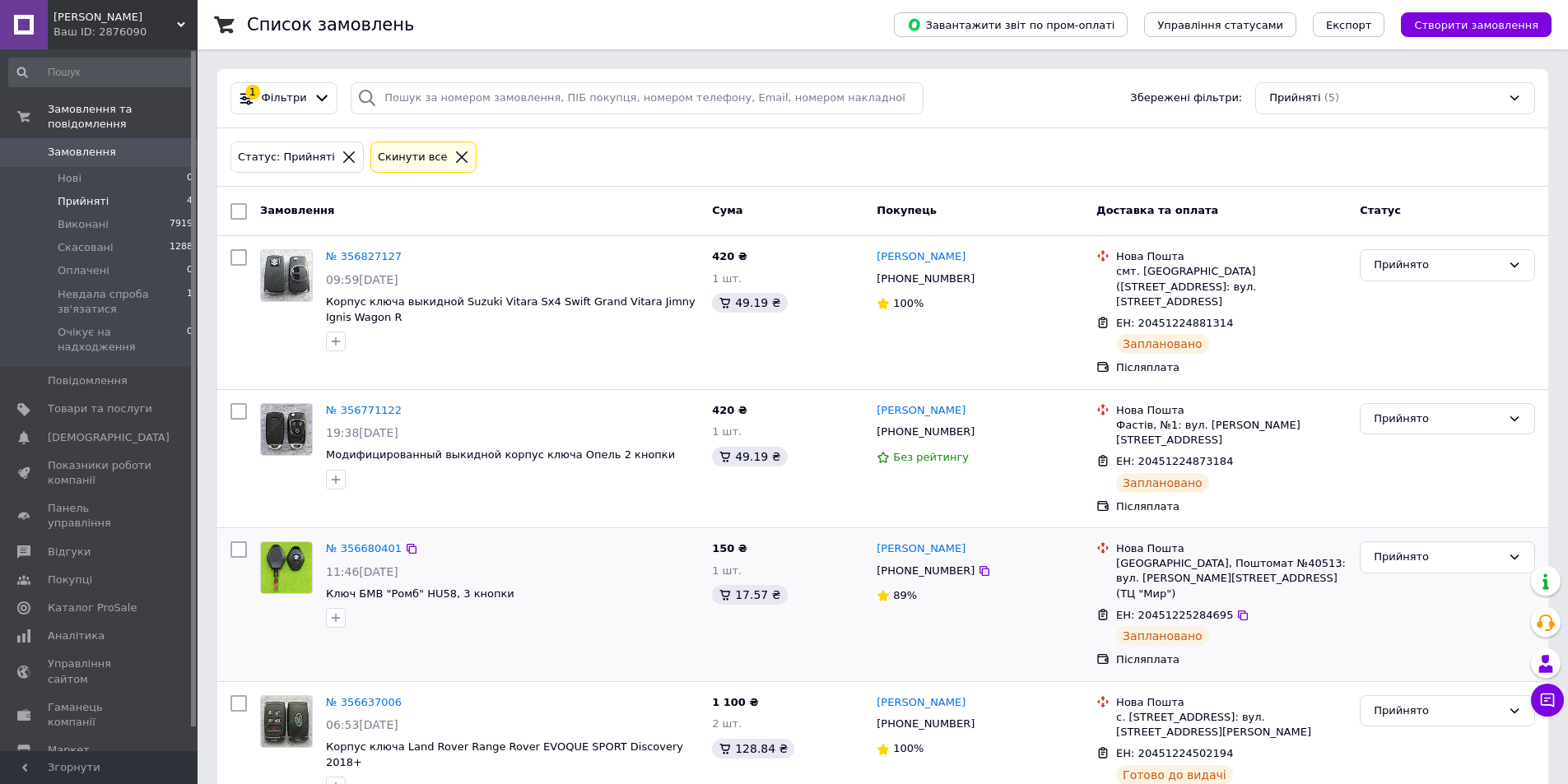
click at [285, 545] on img at bounding box center [286, 568] width 51 height 51
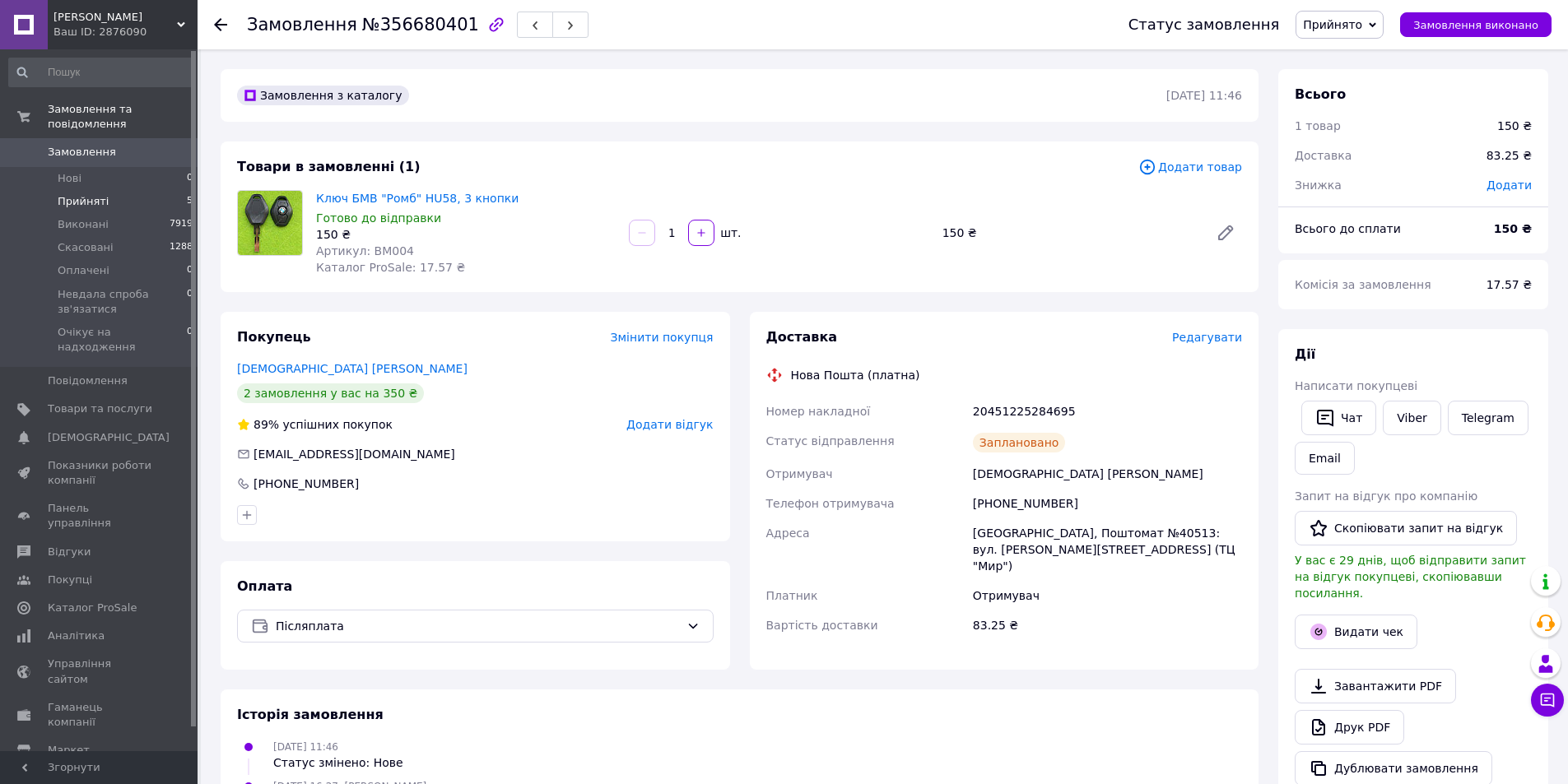
click at [106, 190] on li "Прийняті 5" at bounding box center [101, 202] width 203 height 23
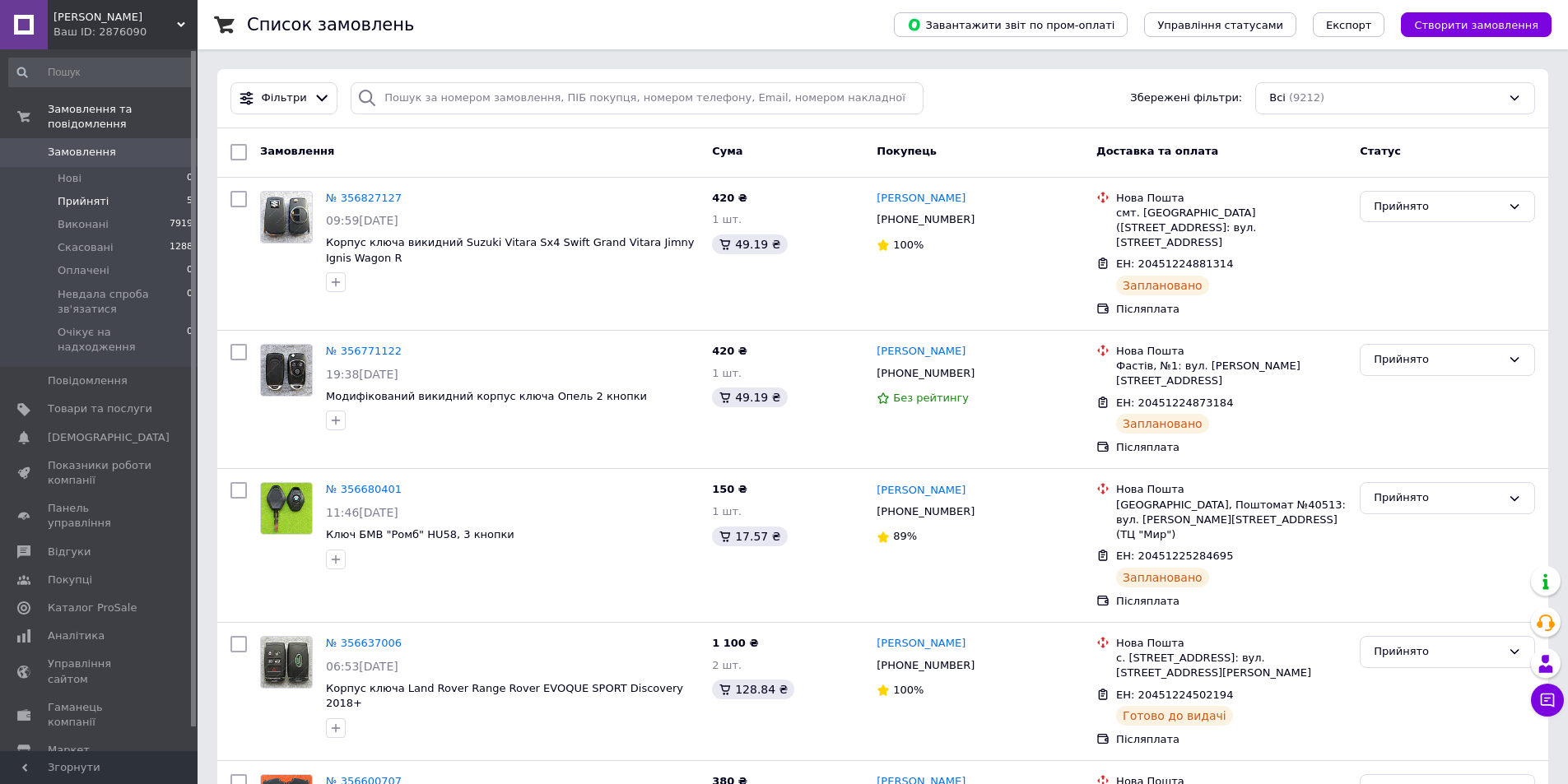
click at [112, 190] on li "Прийняті 5" at bounding box center [101, 202] width 203 height 23
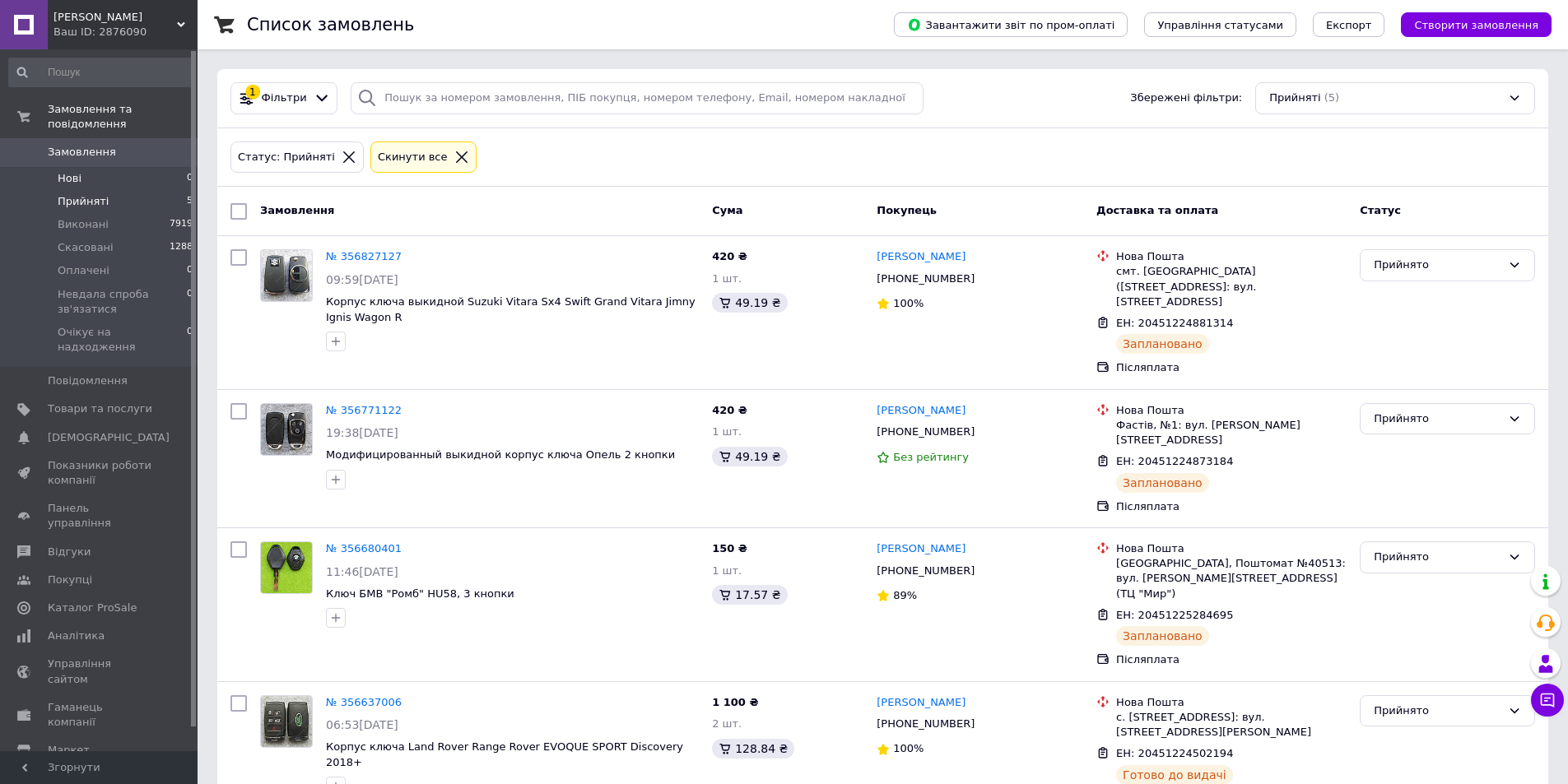
click at [112, 167] on li "Нові 0" at bounding box center [101, 179] width 203 height 23
